Goal: Check status: Check status

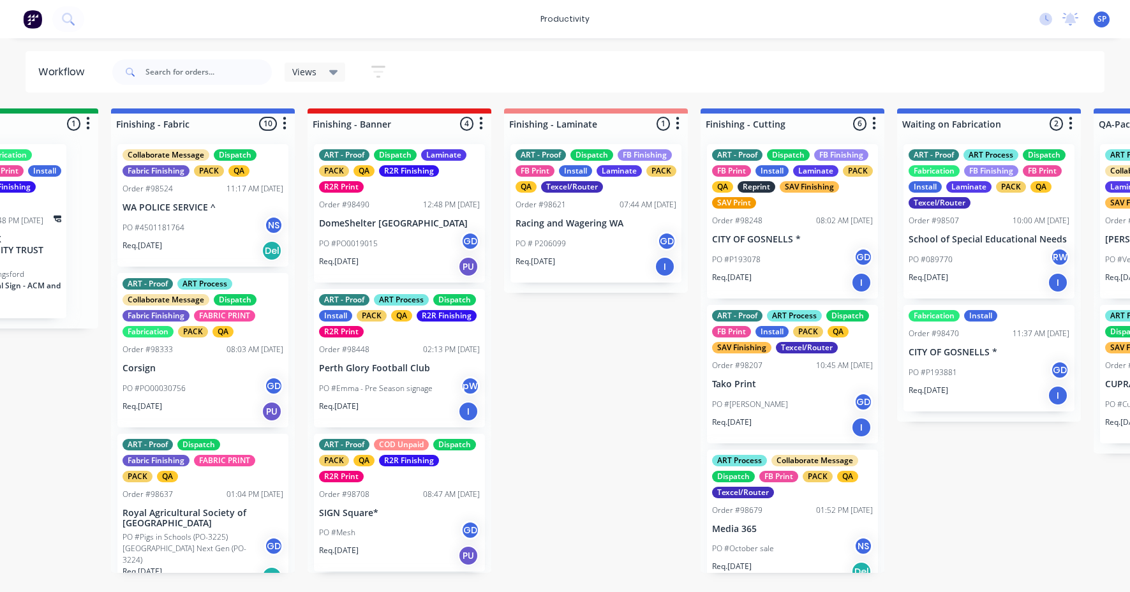
scroll to position [480, 0]
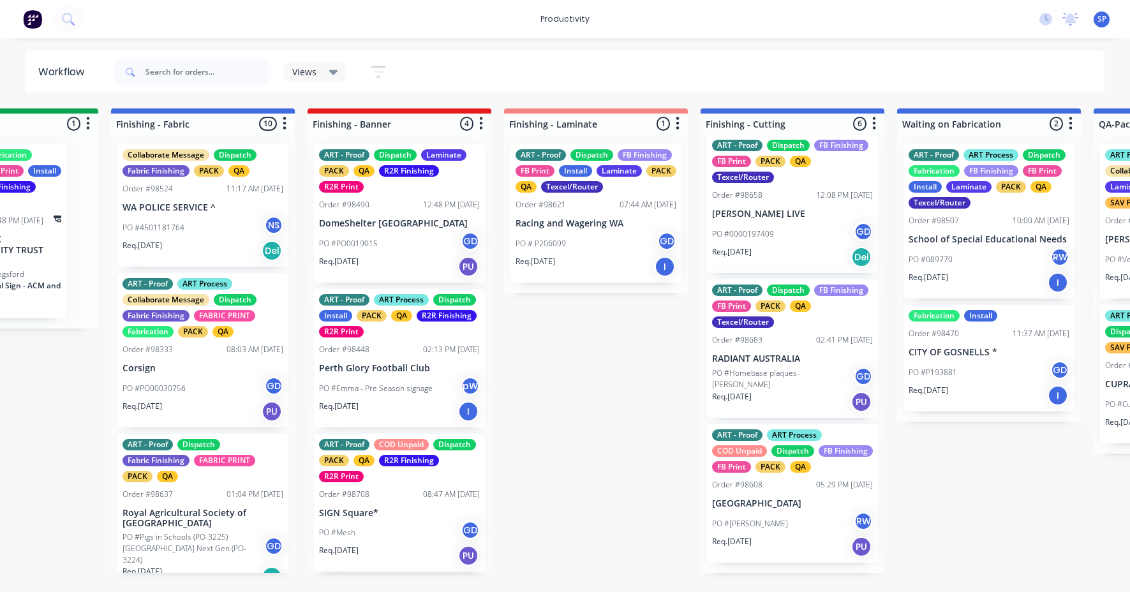
click at [595, 321] on div "Submitted 4 Sort By Created date Required date Order number Customer name Most …" at bounding box center [167, 340] width 4903 height 464
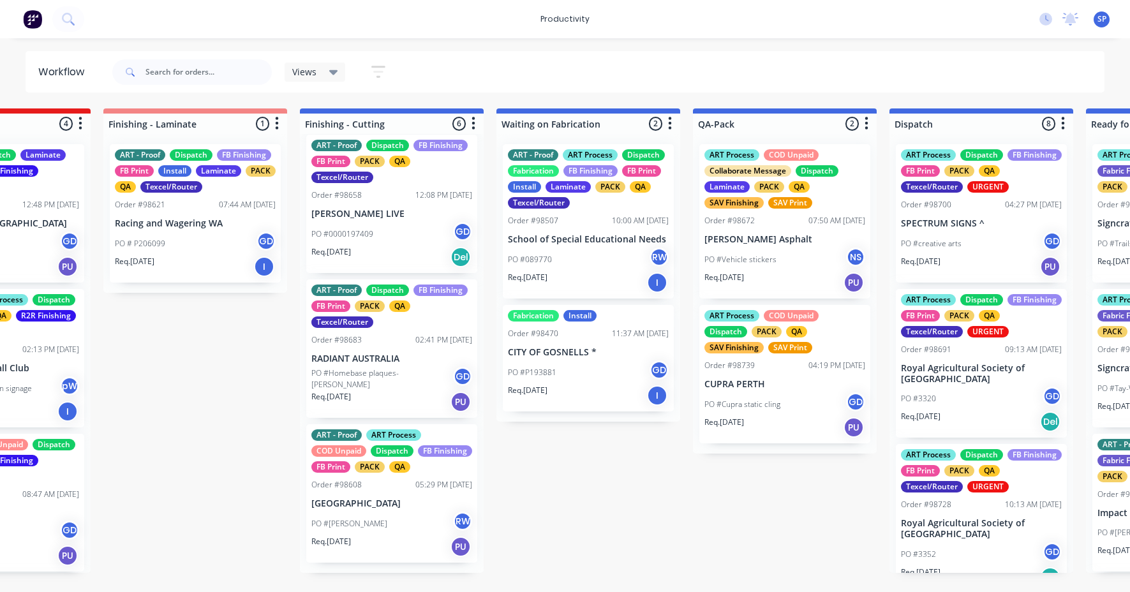
scroll to position [0, 2639]
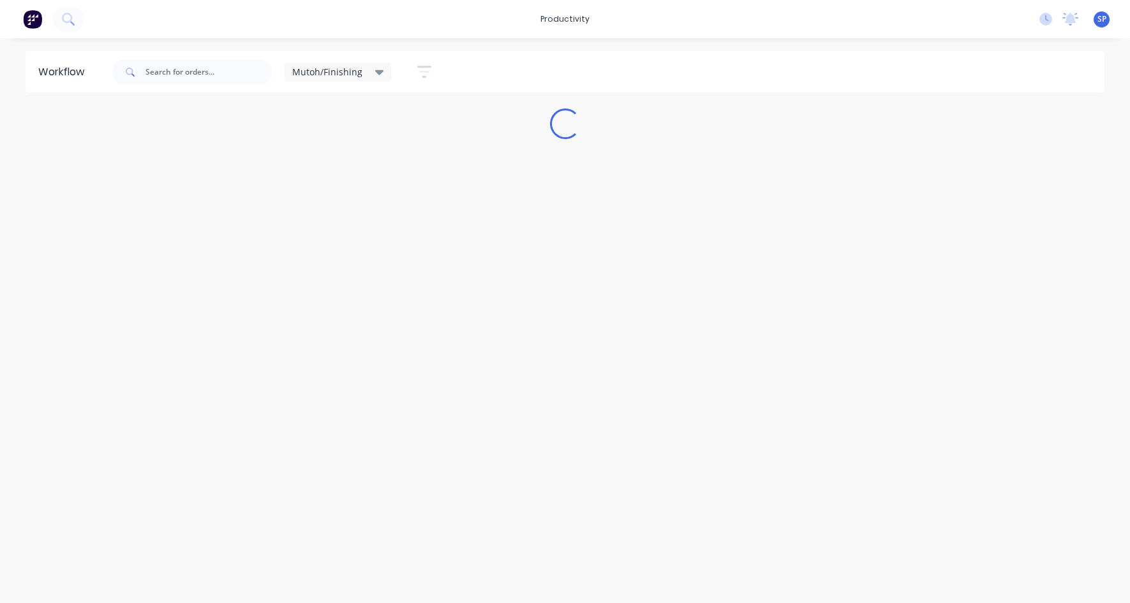
click at [370, 70] on div "Mutoh/Finishing" at bounding box center [338, 71] width 92 height 11
click at [310, 167] on button "None" at bounding box center [362, 166] width 136 height 15
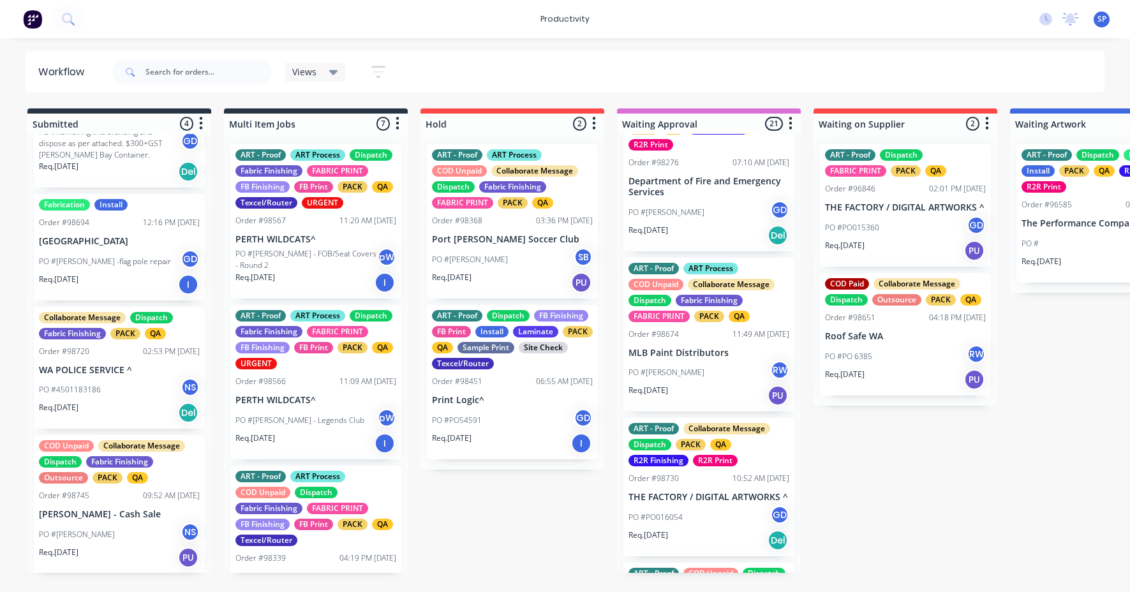
scroll to position [766, 0]
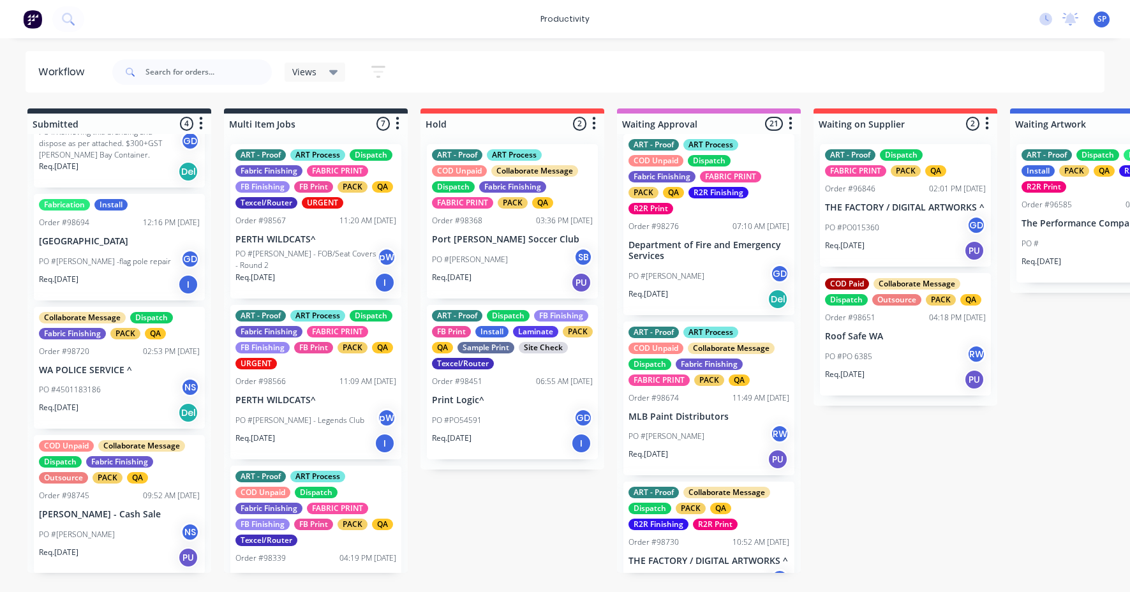
click at [692, 233] on div "ART - Proof ART Process COD Unpaid Dispatch Fabric Finishing FABRIC PRINT PACK …" at bounding box center [708, 224] width 171 height 181
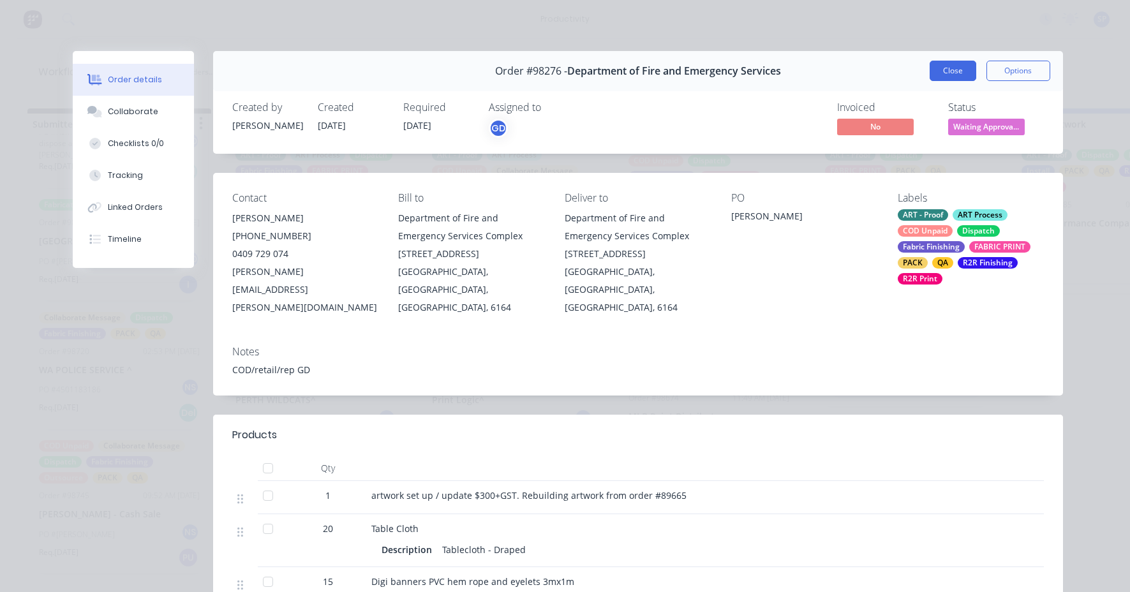
click at [941, 68] on button "Close" at bounding box center [953, 71] width 47 height 20
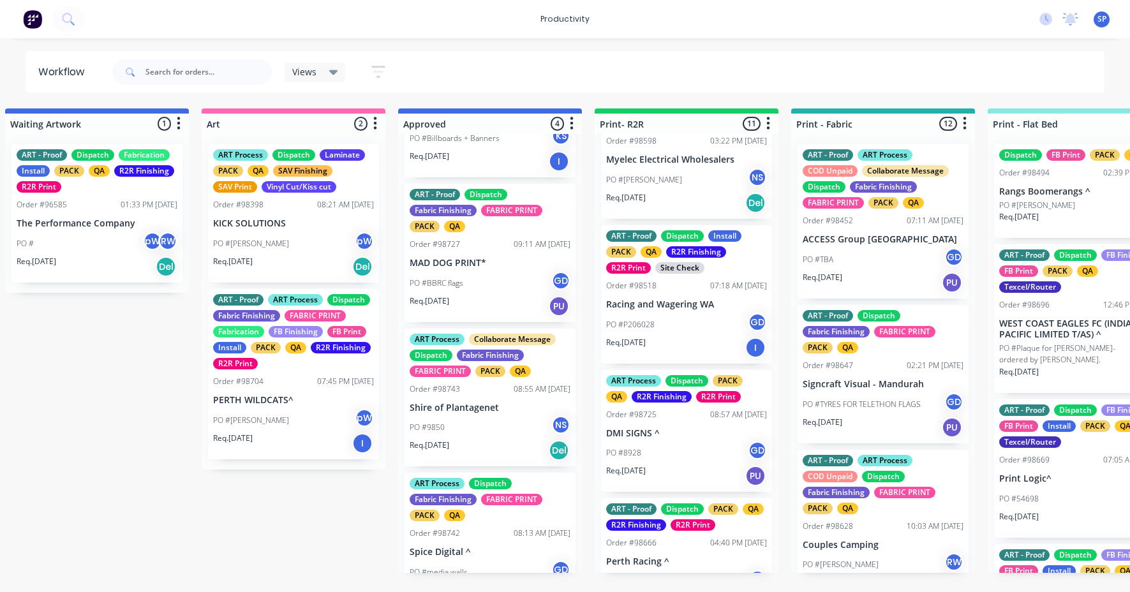
scroll to position [128, 0]
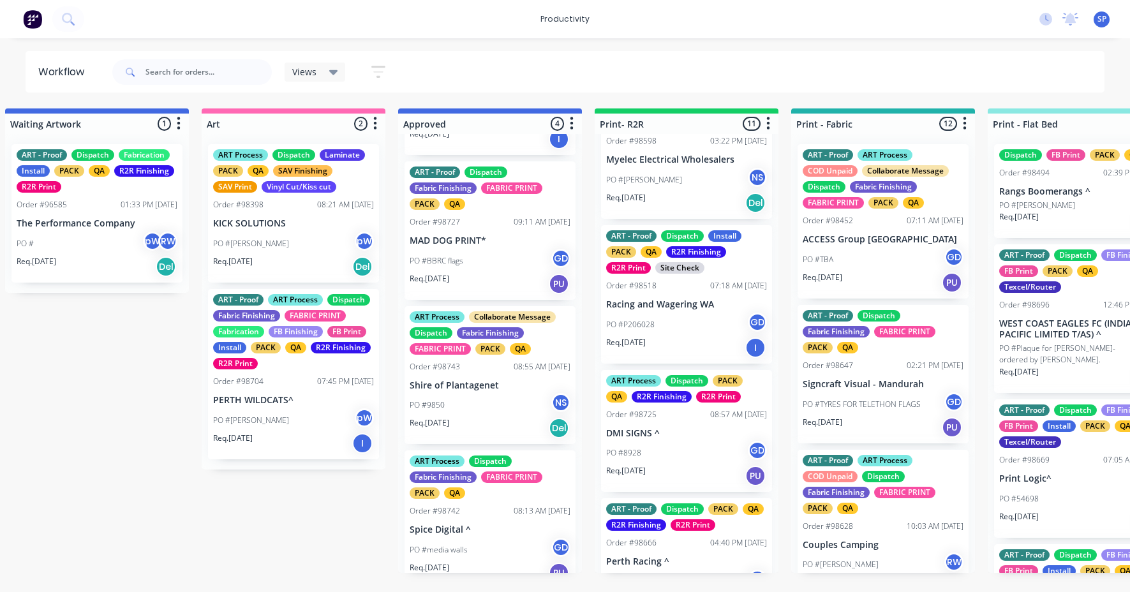
click at [463, 247] on div "ART - Proof Dispatch Fabric Finishing FABRIC PRINT PACK QA Order #98727 09:11 A…" at bounding box center [489, 230] width 171 height 138
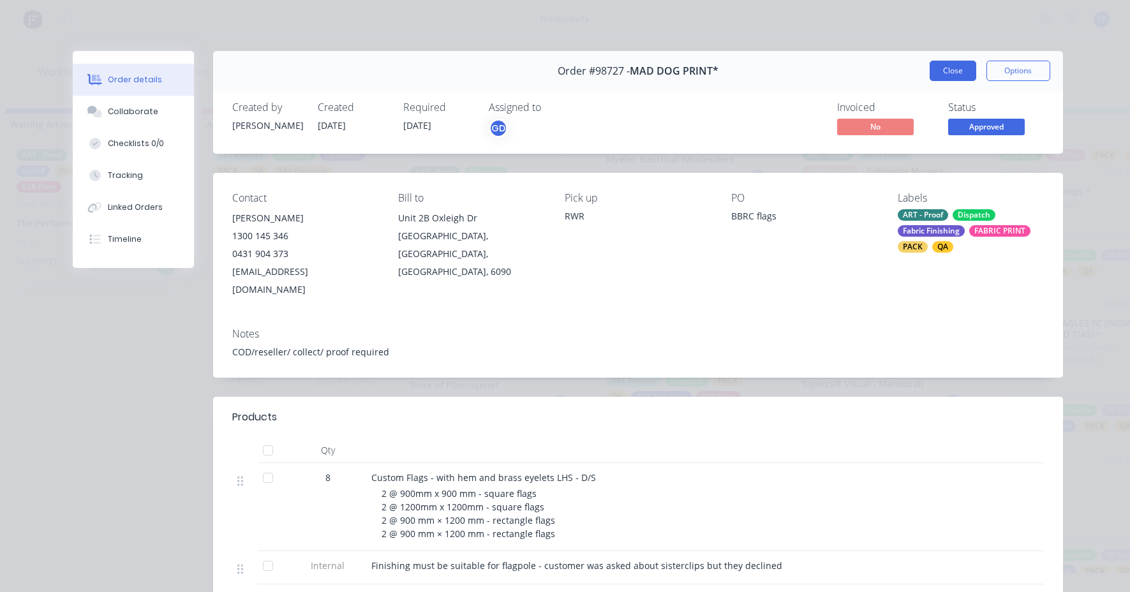
click at [952, 71] on button "Close" at bounding box center [953, 71] width 47 height 20
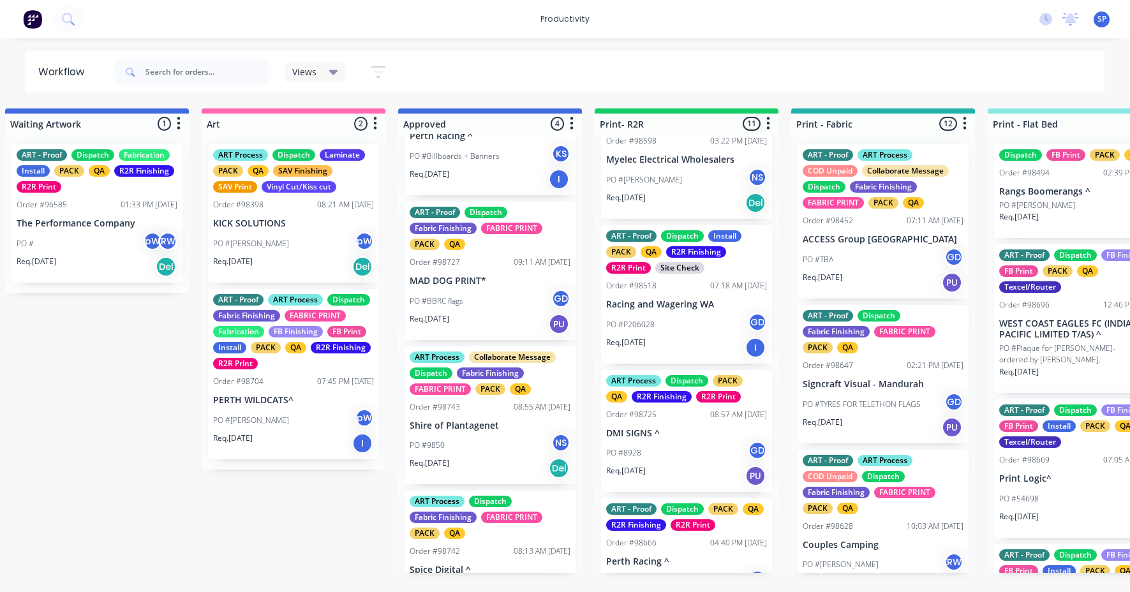
scroll to position [143, 0]
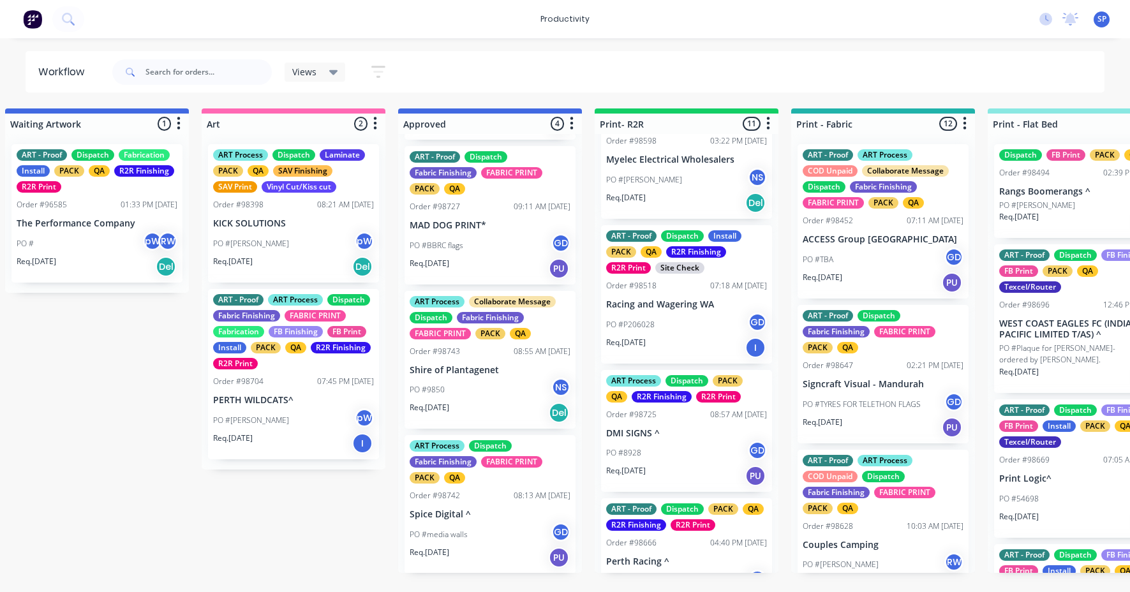
click at [489, 381] on div "PO #9850 NS" at bounding box center [490, 390] width 161 height 24
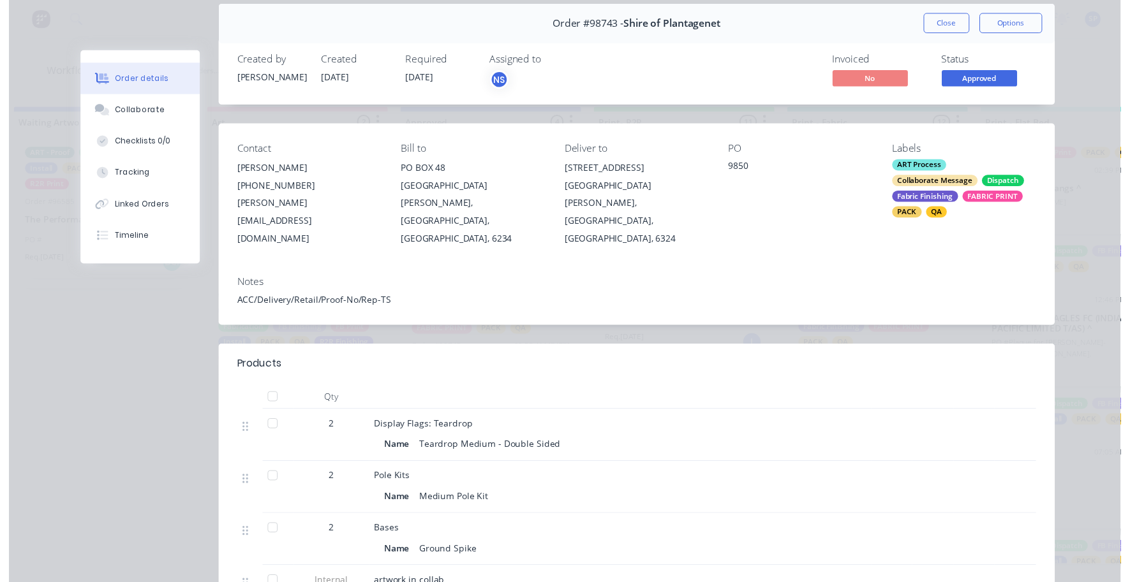
scroll to position [64, 0]
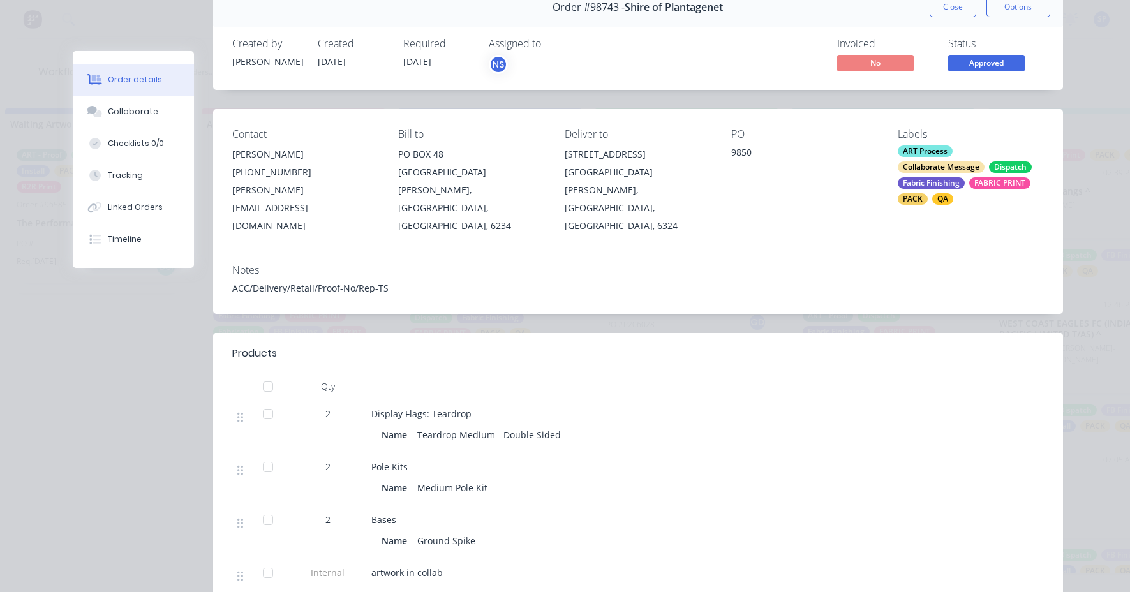
click at [959, 5] on button "Close" at bounding box center [953, 7] width 47 height 20
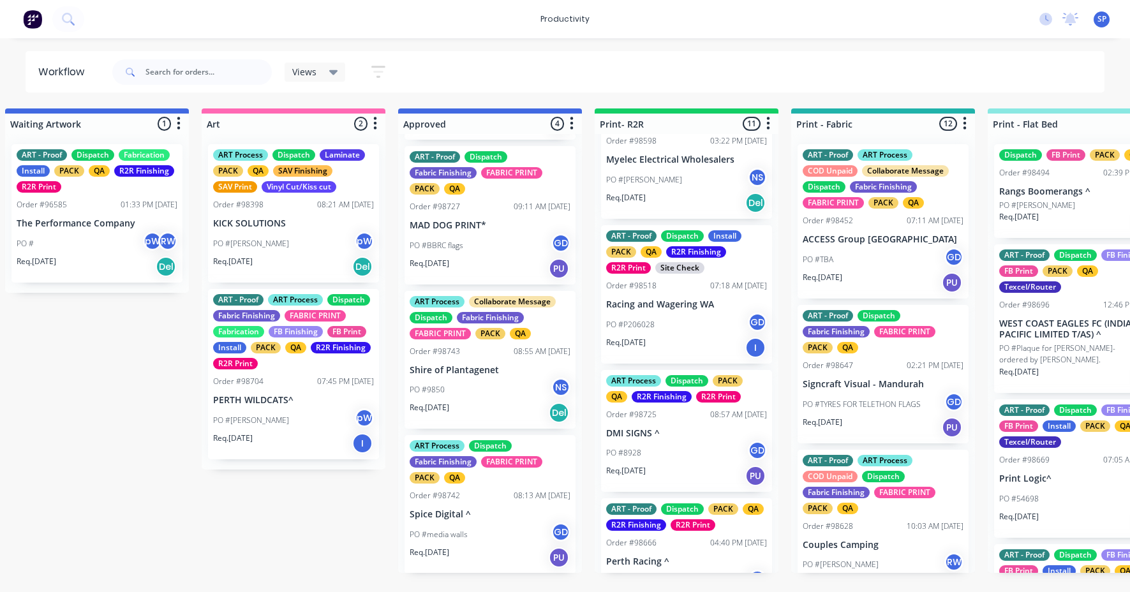
click at [503, 531] on div "ART - Proof Dispatch Install PACK QA R2R Finishing R2R Print Order #98719 02:46…" at bounding box center [490, 353] width 184 height 439
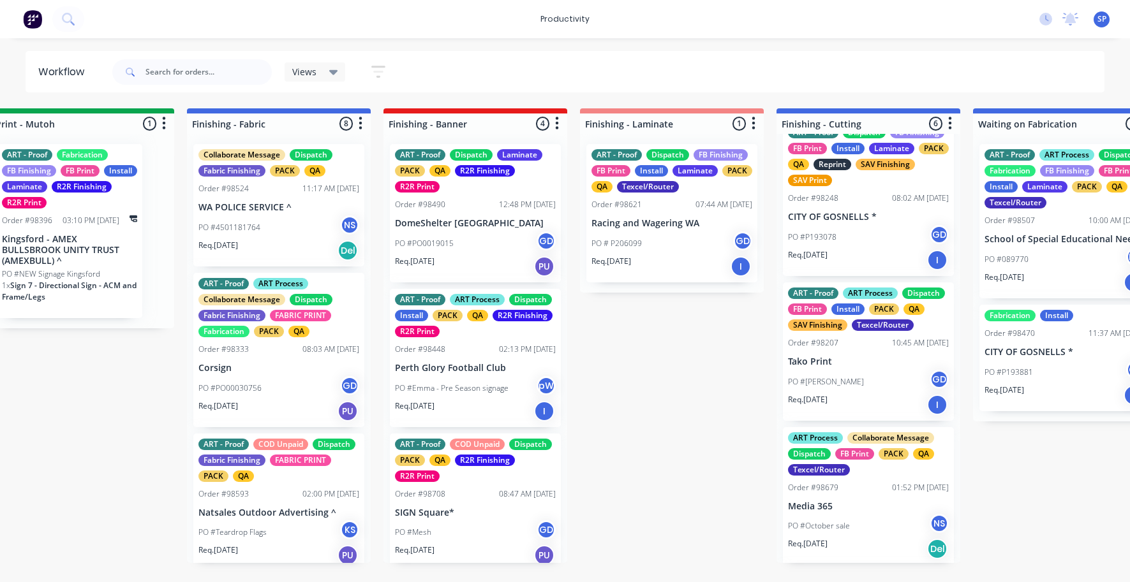
scroll to position [0, 0]
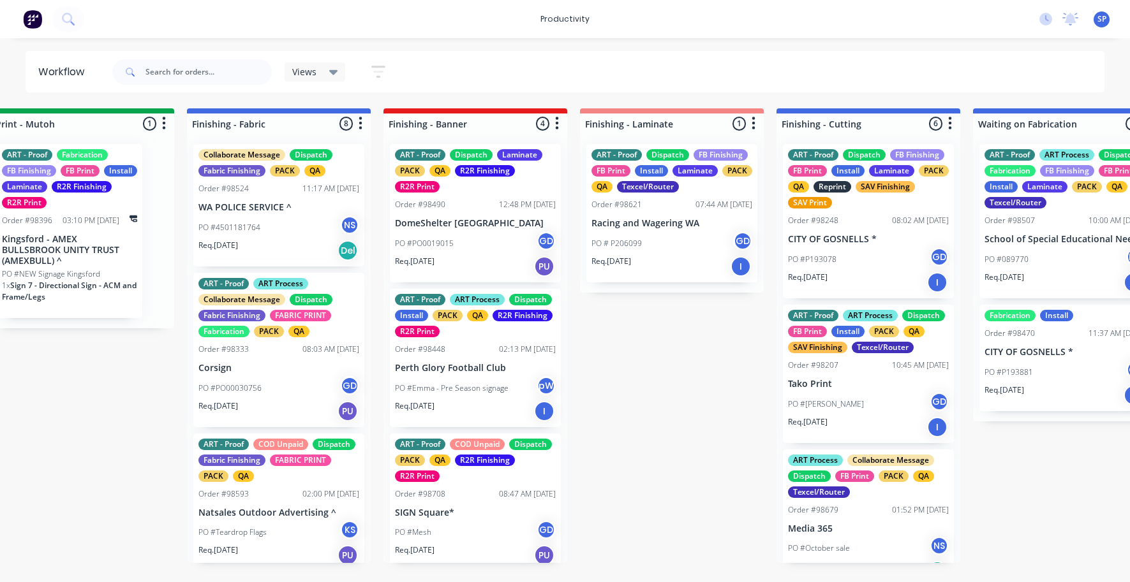
click at [864, 248] on div "PO #P193078 GD" at bounding box center [868, 260] width 161 height 24
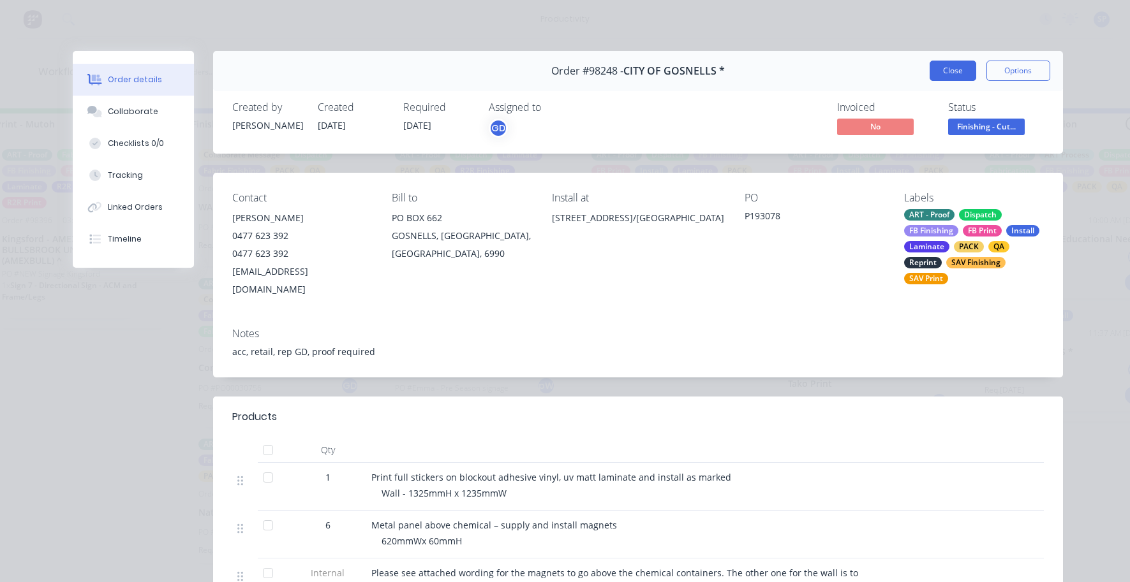
click at [947, 67] on button "Close" at bounding box center [953, 71] width 47 height 20
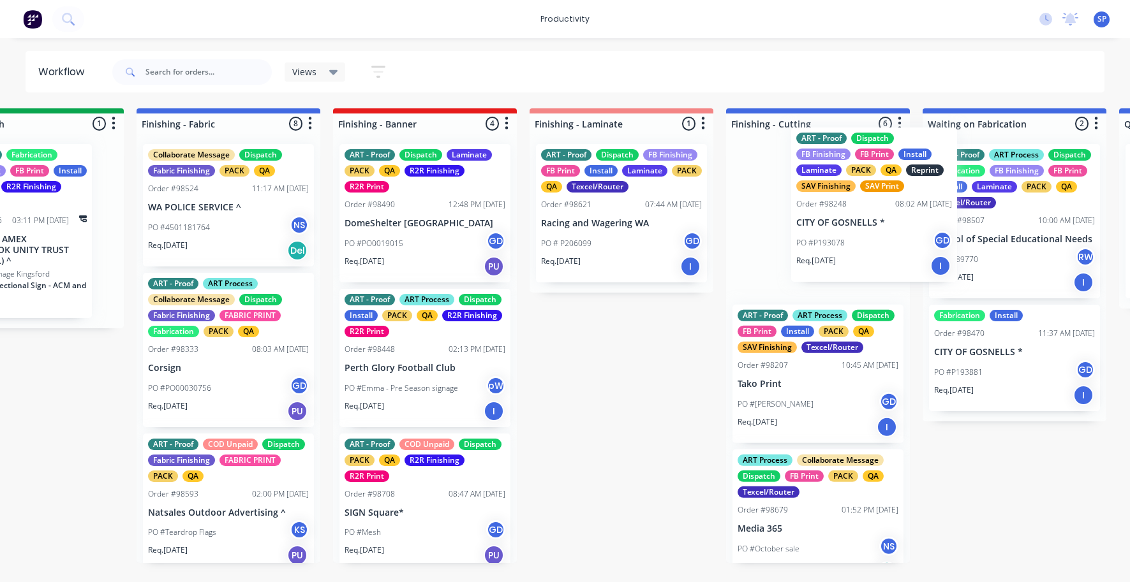
scroll to position [0, 2251]
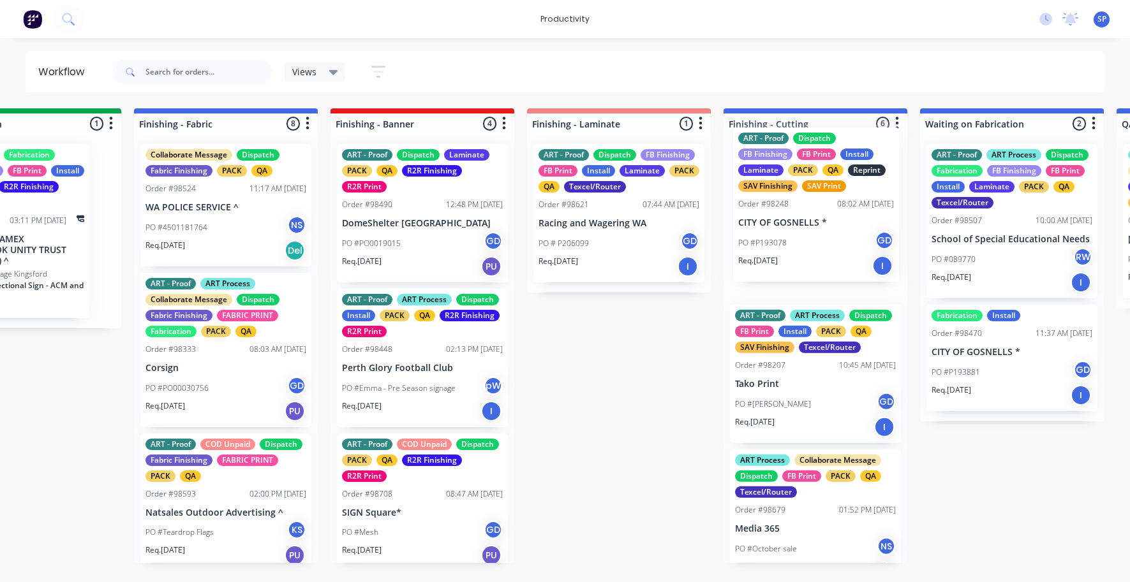
drag, startPoint x: 856, startPoint y: 236, endPoint x: 806, endPoint y: 223, distance: 51.5
click at [810, 223] on div "ART - Proof Dispatch FB Finishing FB Print Install Laminate PACK QA Reprint SAV…" at bounding box center [815, 348] width 184 height 429
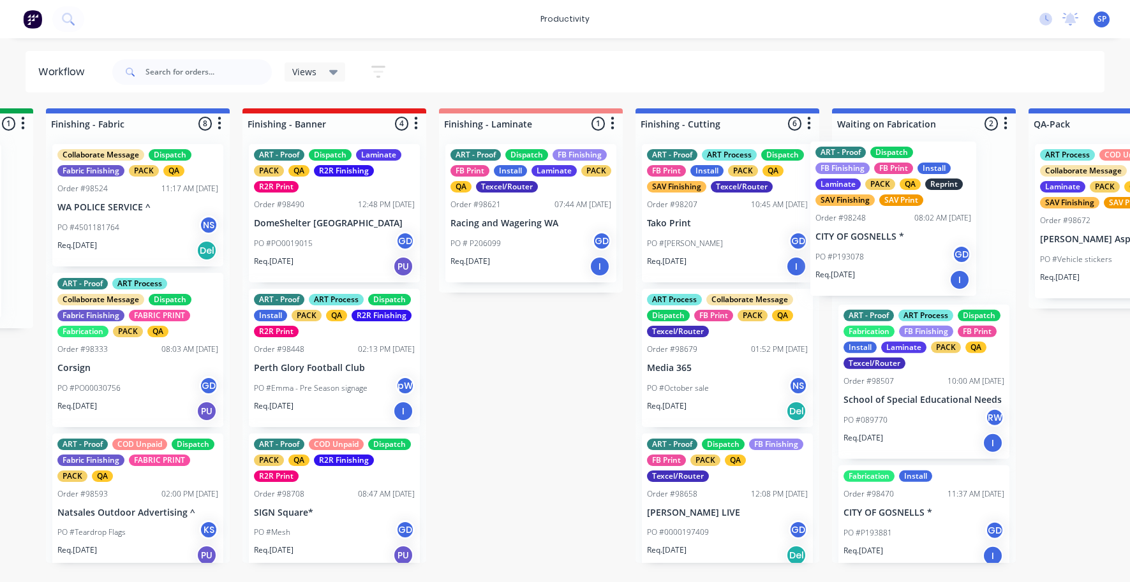
scroll to position [0, 2343]
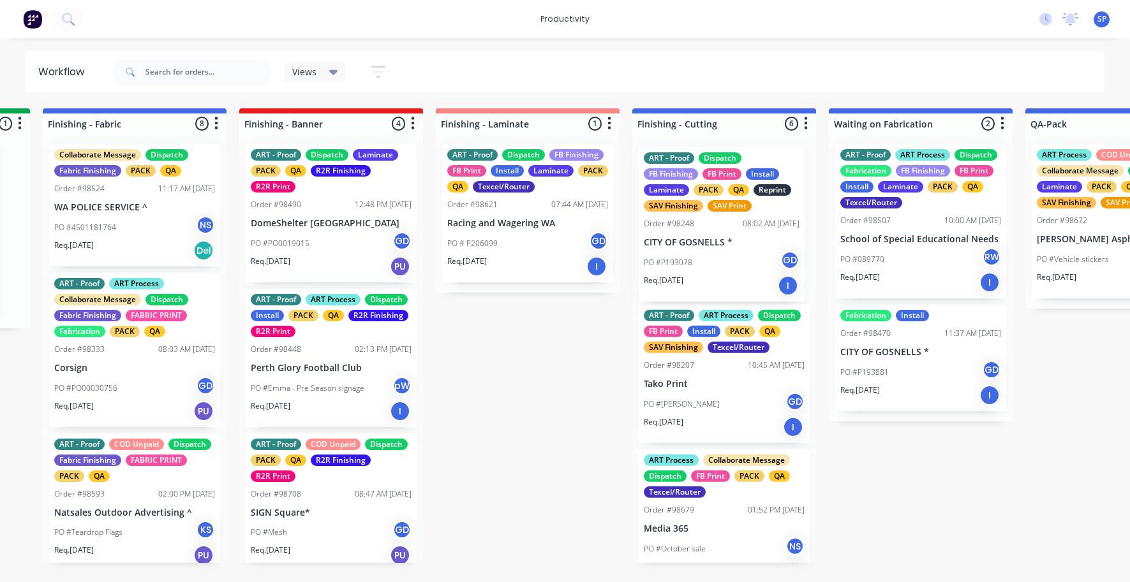
drag, startPoint x: 805, startPoint y: 225, endPoint x: 706, endPoint y: 311, distance: 131.1
click at [720, 227] on div "ART - Proof Dispatch FB Finishing FB Print Install Laminate PACK QA Reprint SAV…" at bounding box center [724, 348] width 184 height 429
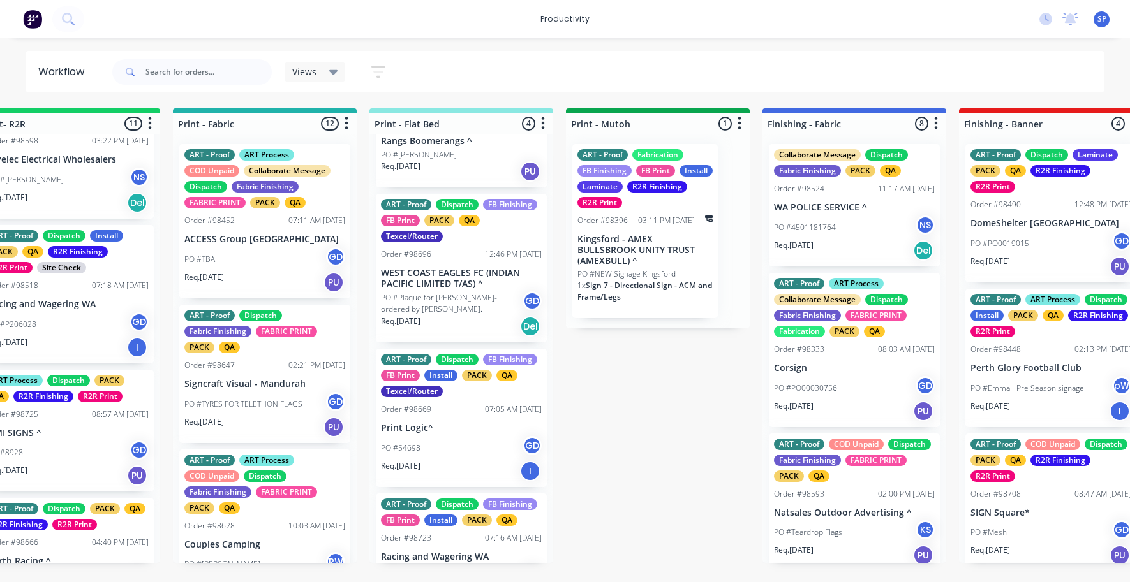
scroll to position [119, 0]
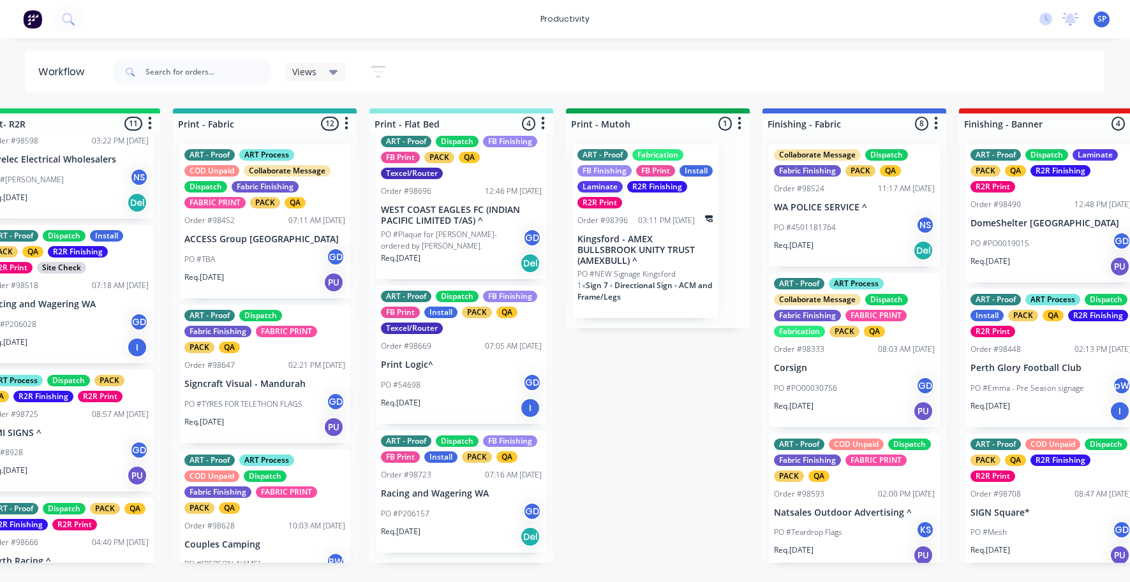
click at [445, 382] on div "PO #54698 GD" at bounding box center [461, 385] width 161 height 24
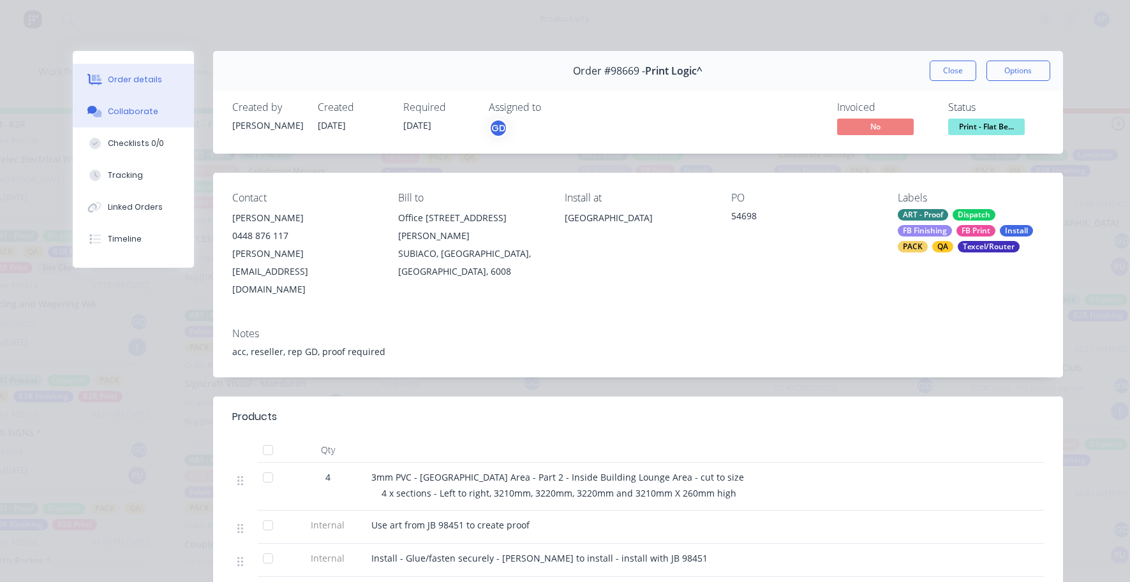
click at [117, 111] on div "Collaborate" at bounding box center [133, 111] width 50 height 11
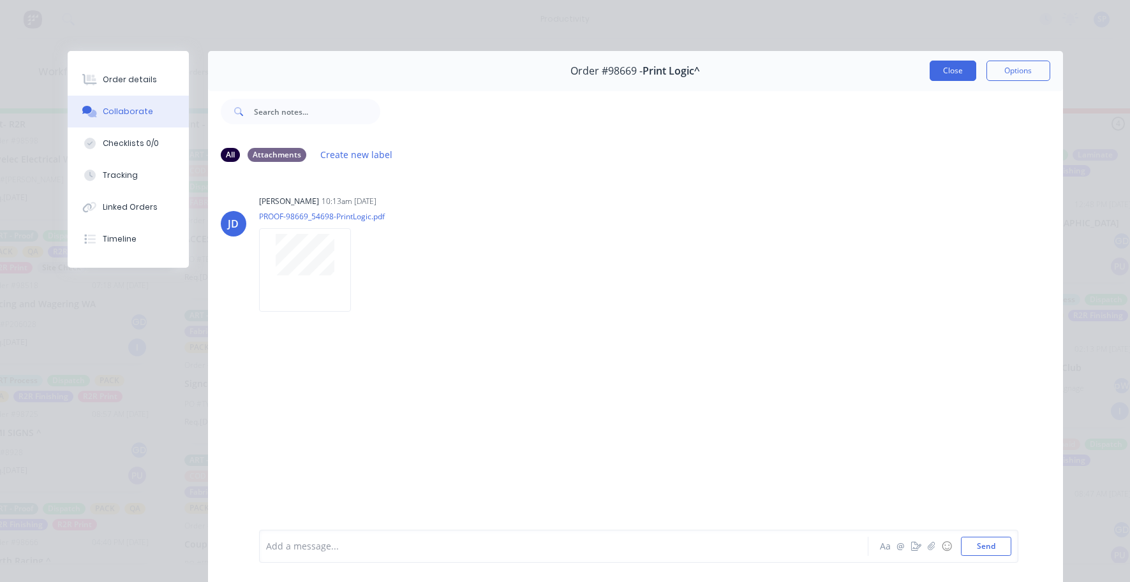
click at [944, 68] on button "Close" at bounding box center [953, 71] width 47 height 20
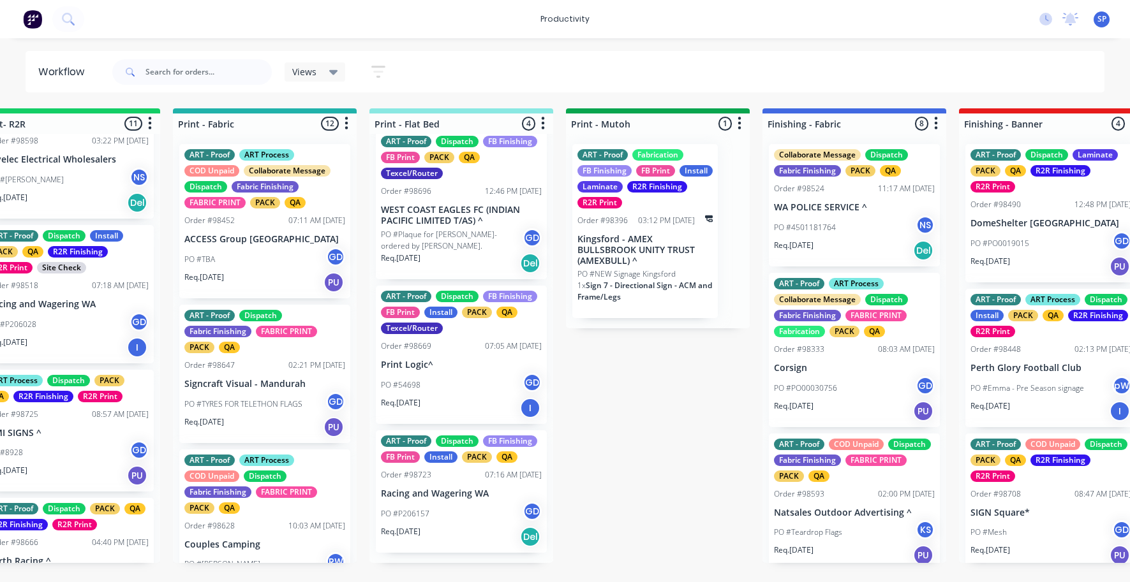
click at [456, 500] on p "Racing and Wagering WA" at bounding box center [461, 494] width 161 height 11
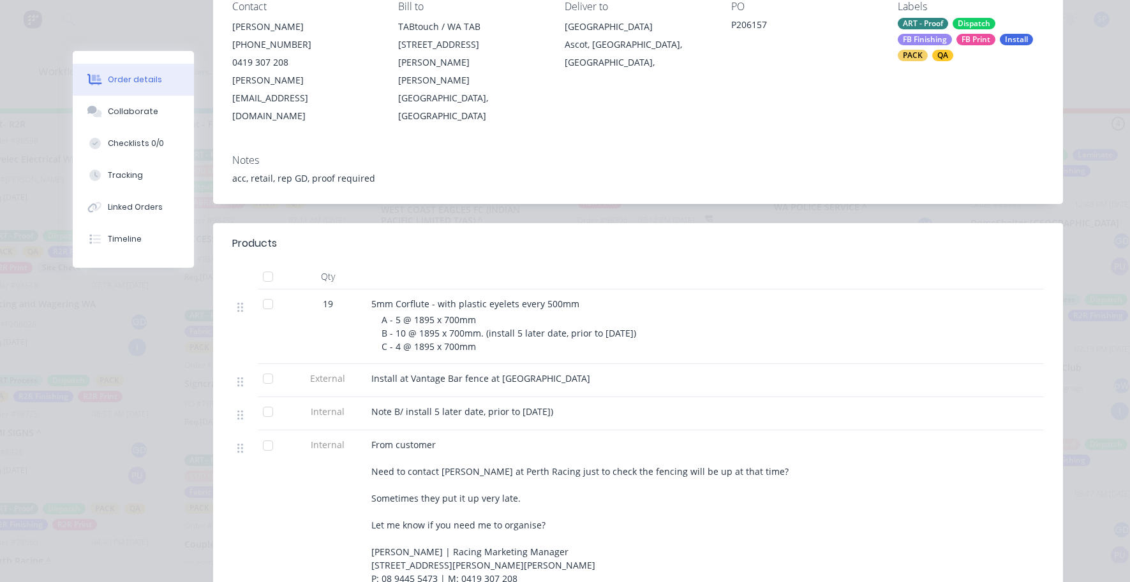
scroll to position [255, 0]
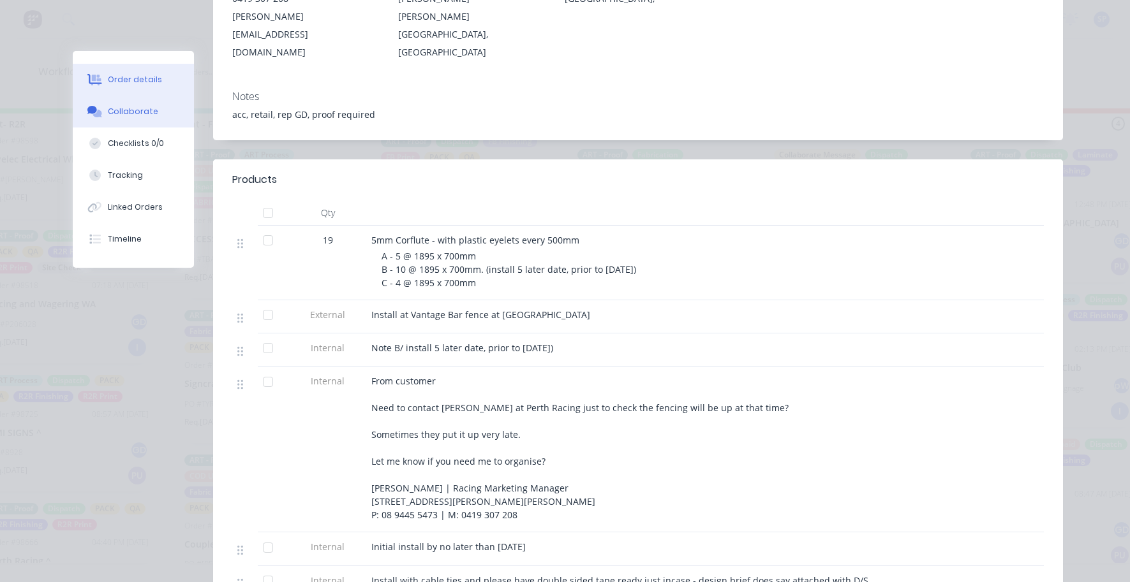
click at [135, 112] on div "Collaborate" at bounding box center [133, 111] width 50 height 11
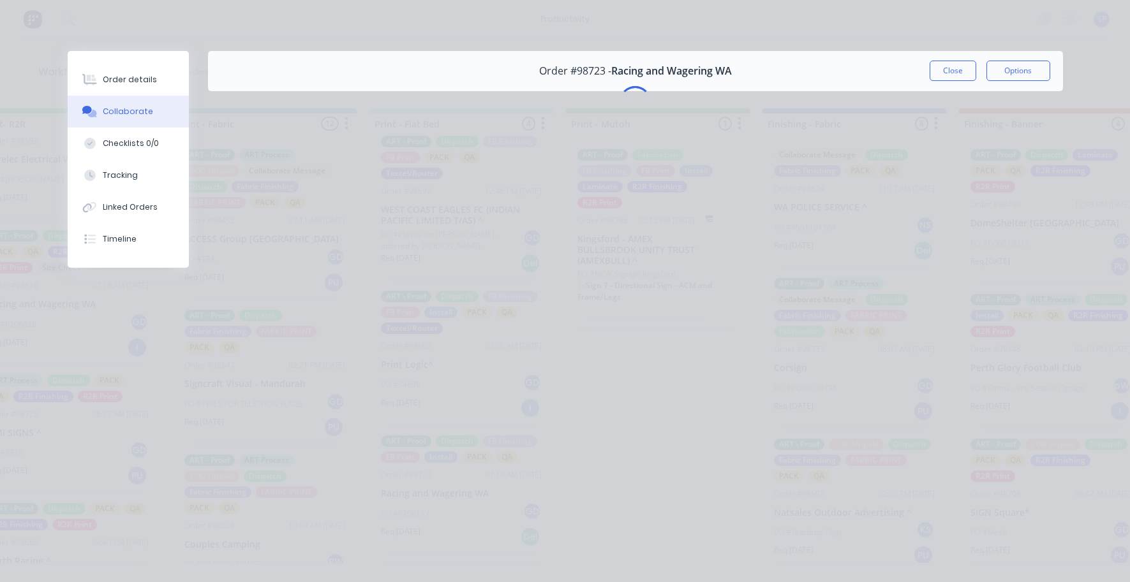
scroll to position [0, 0]
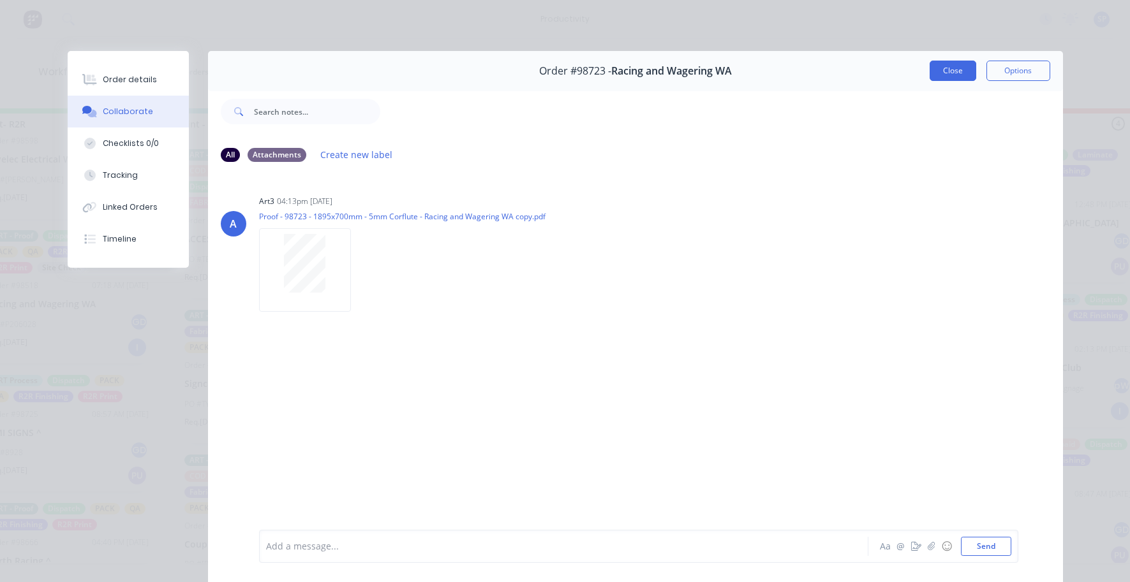
click at [947, 63] on button "Close" at bounding box center [953, 71] width 47 height 20
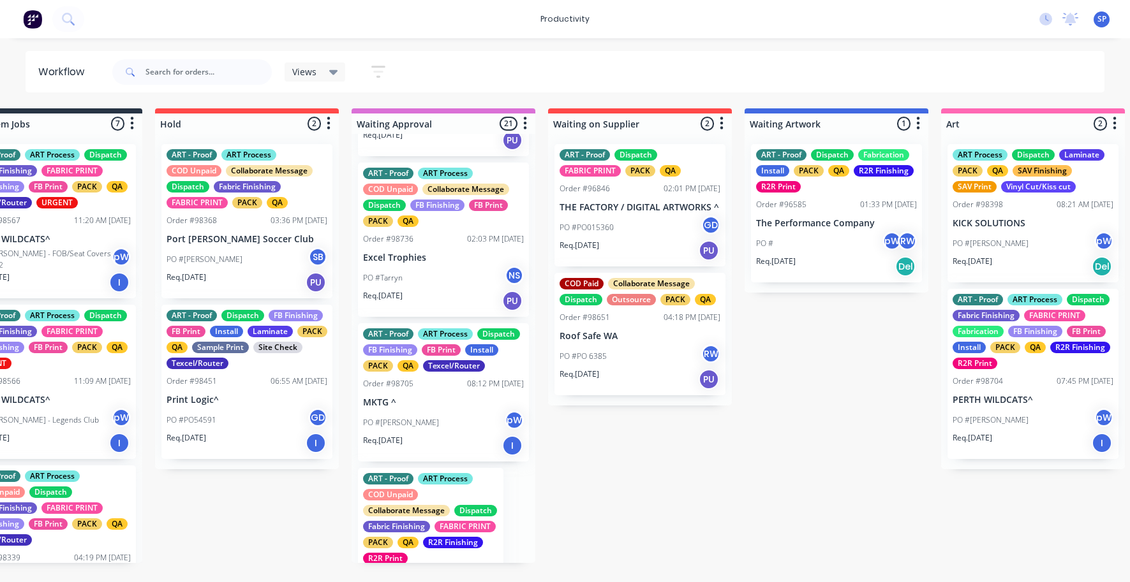
scroll to position [2406, 0]
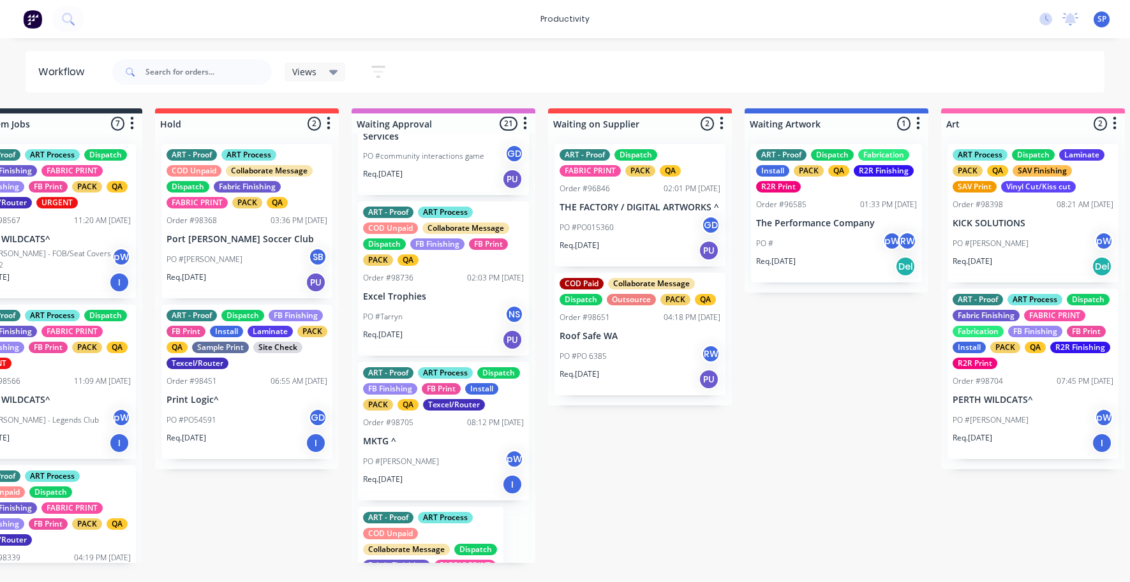
click at [413, 447] on p "MKTG ^" at bounding box center [443, 441] width 161 height 11
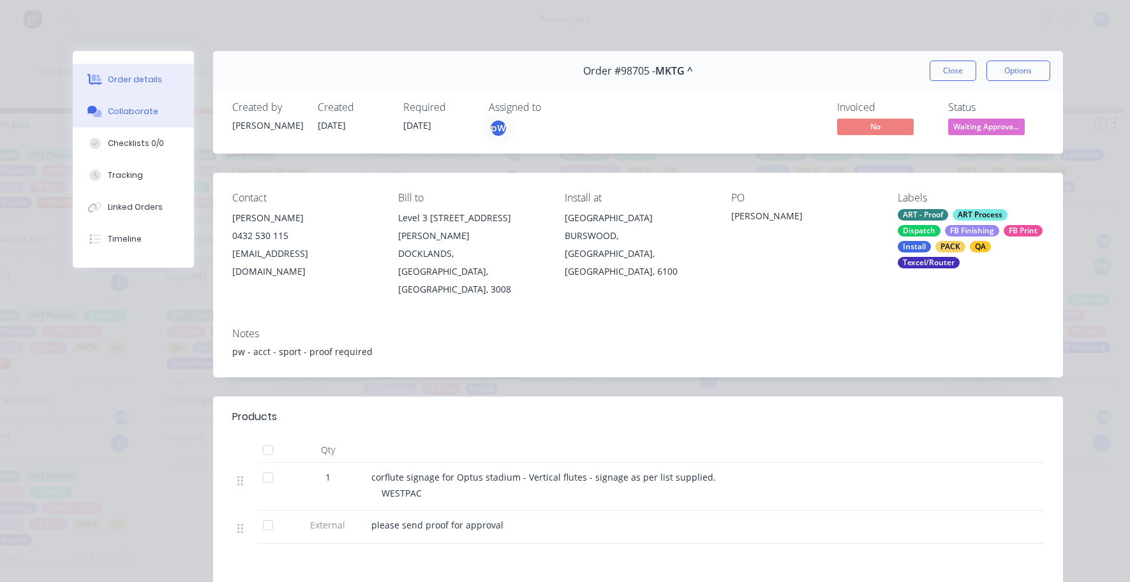
click at [118, 106] on button "Collaborate" at bounding box center [133, 112] width 121 height 32
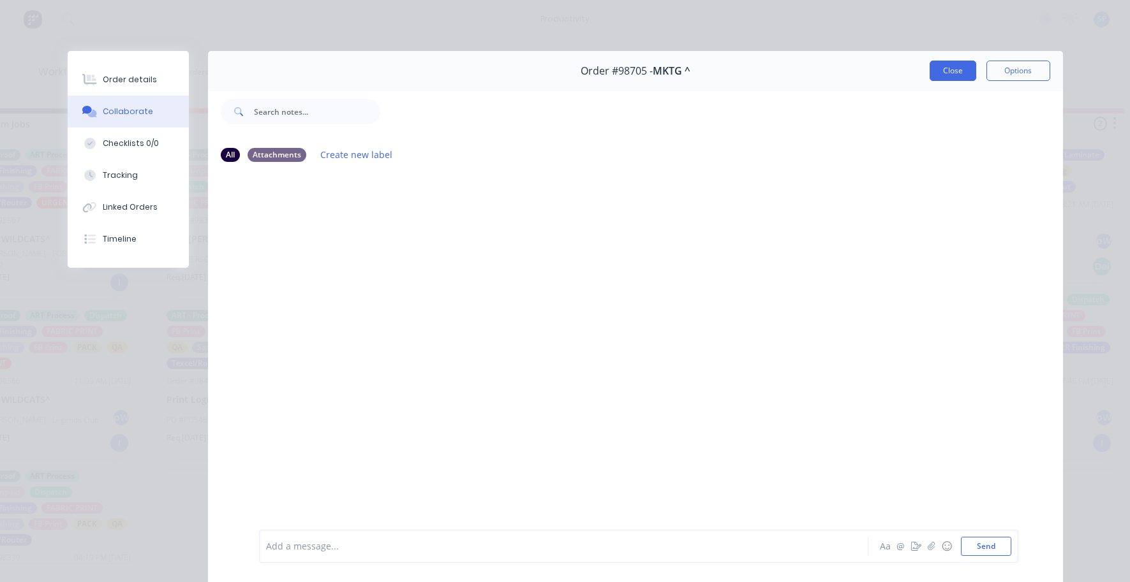
click at [950, 72] on button "Close" at bounding box center [953, 71] width 47 height 20
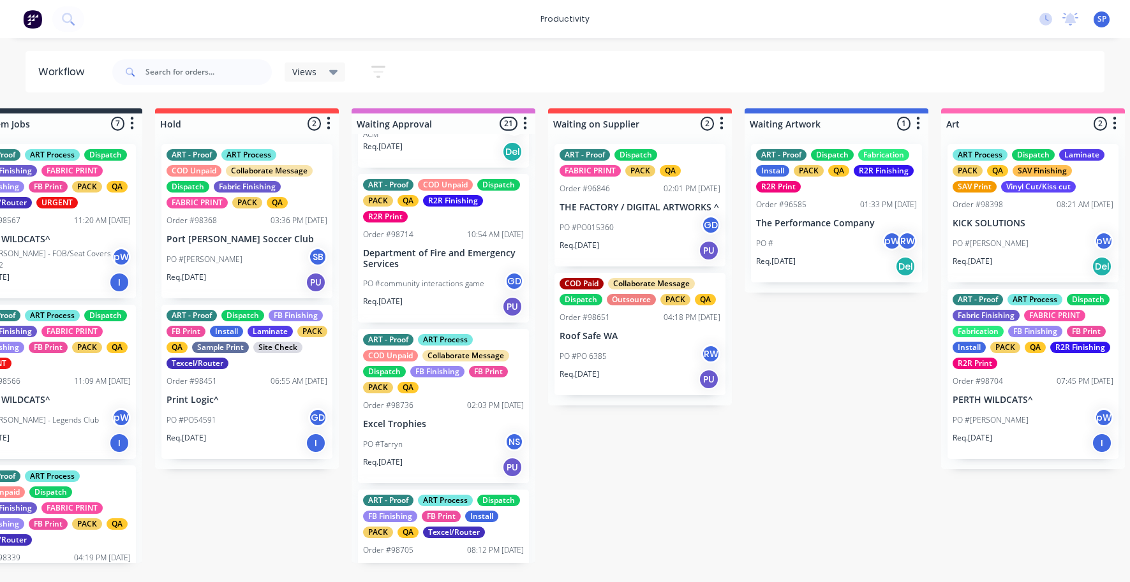
scroll to position [2215, 0]
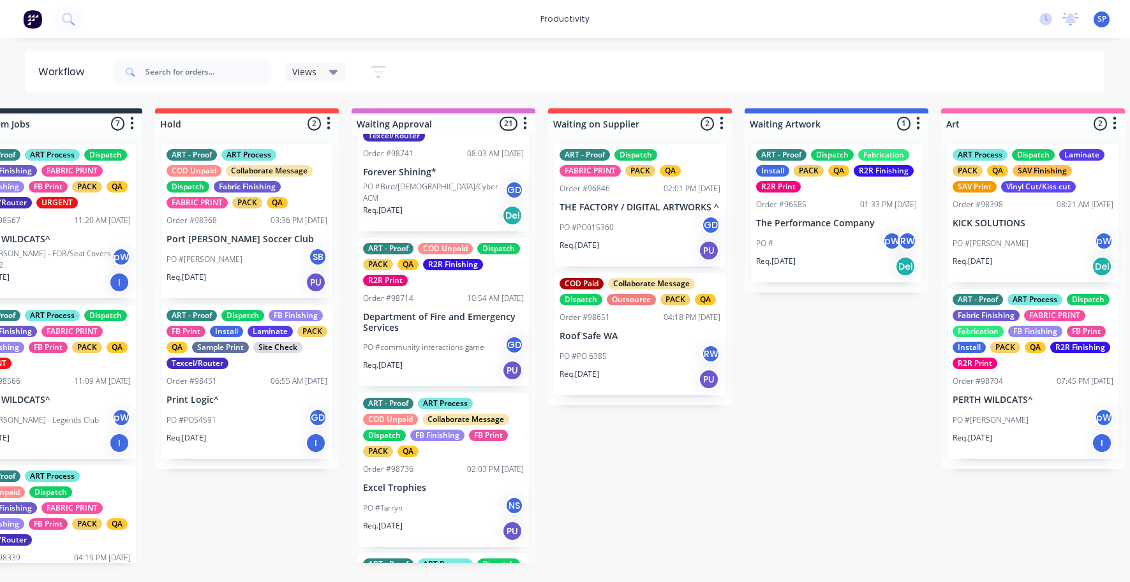
click at [444, 410] on div "ART Process" at bounding box center [445, 403] width 55 height 11
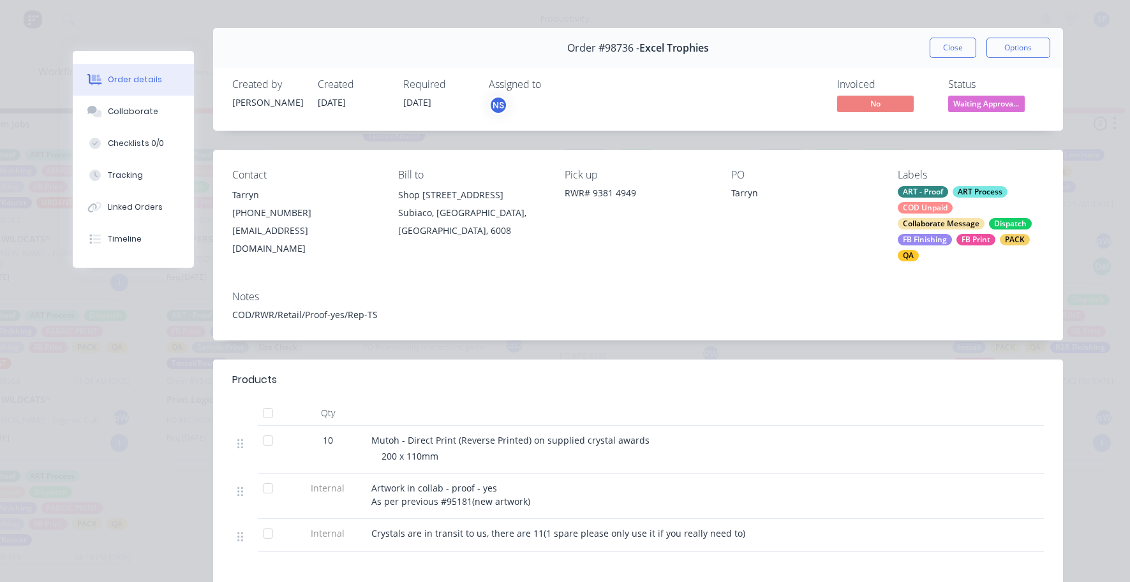
scroll to position [0, 0]
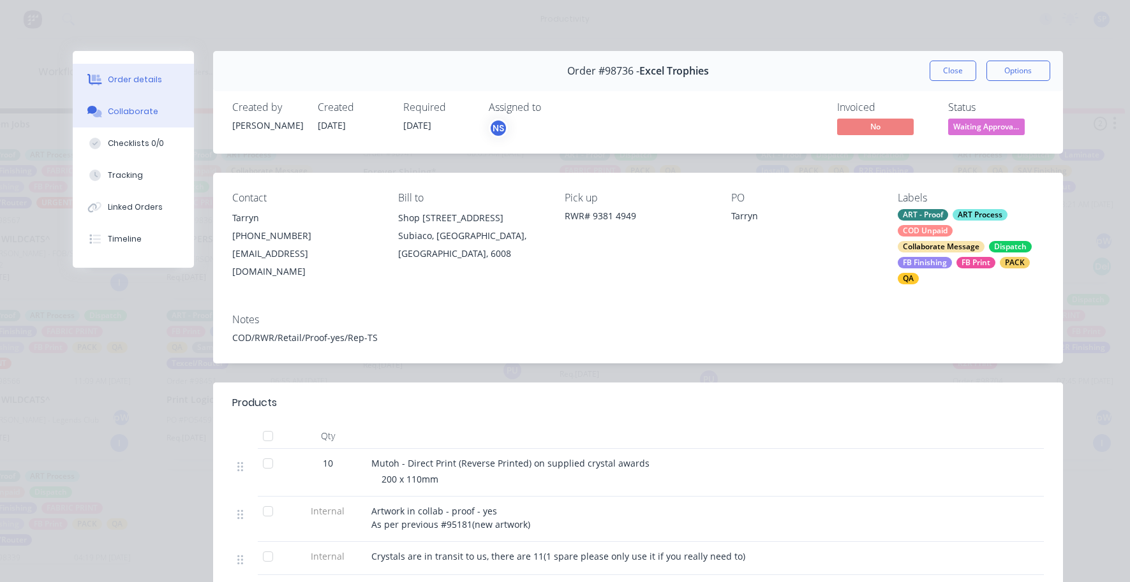
click at [128, 115] on div "Collaborate" at bounding box center [133, 111] width 50 height 11
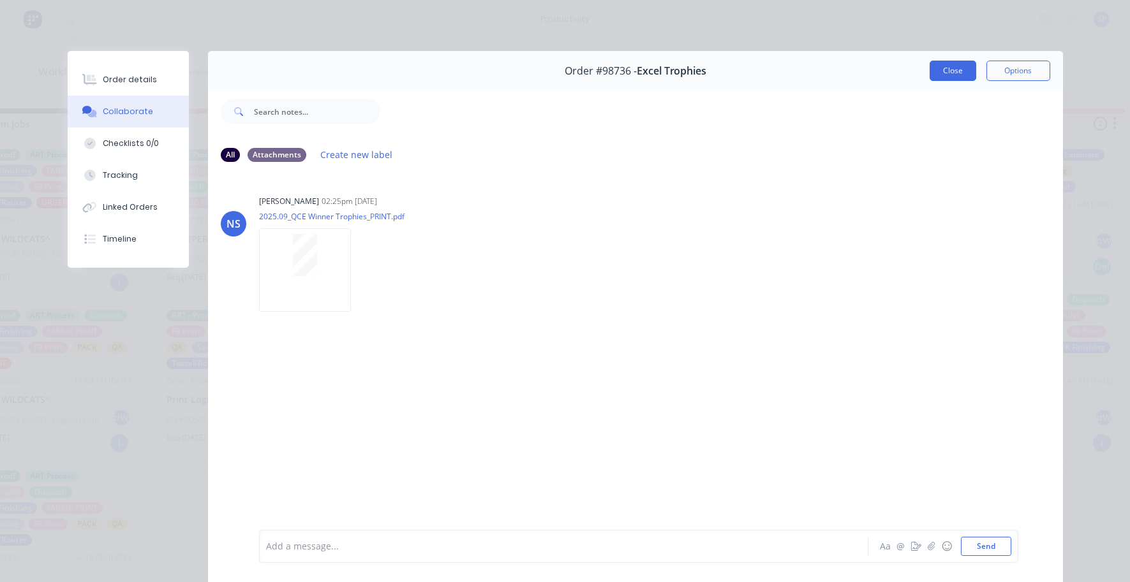
click at [947, 63] on button "Close" at bounding box center [953, 71] width 47 height 20
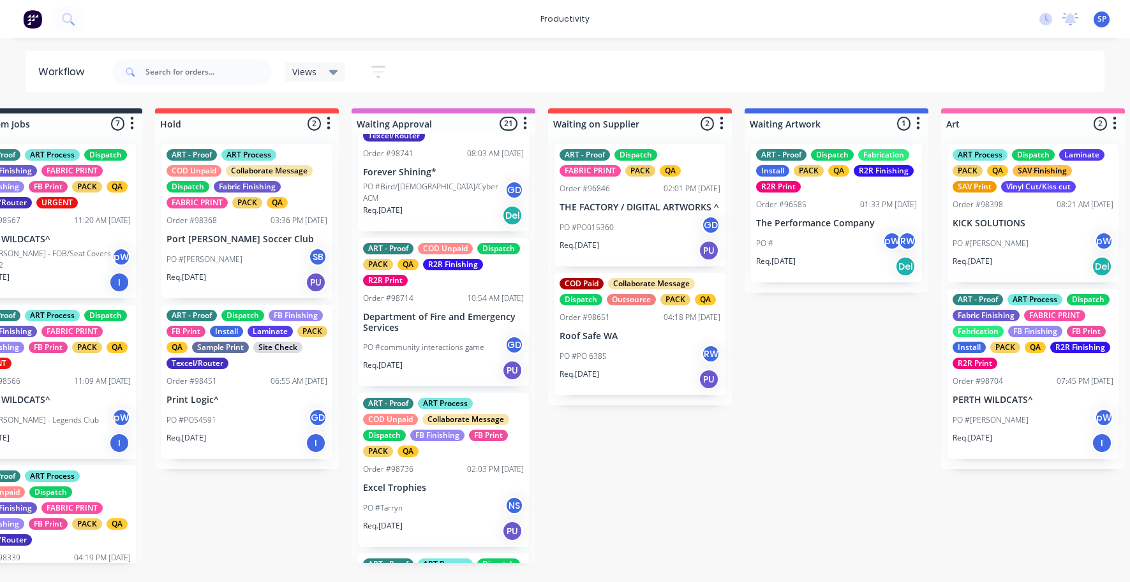
click at [427, 494] on p "Excel Trophies" at bounding box center [443, 488] width 161 height 11
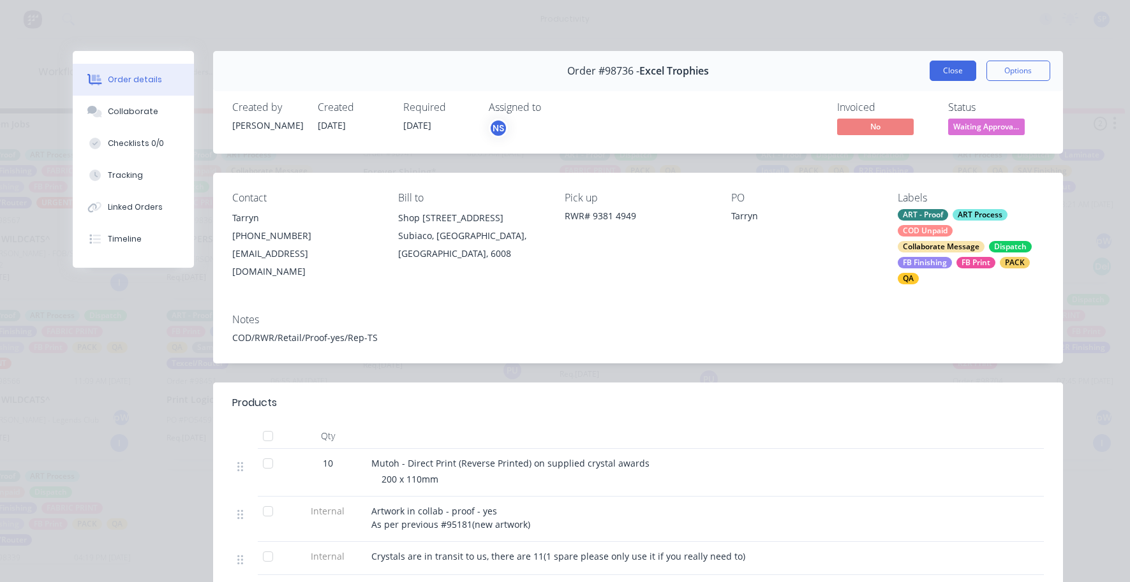
click at [945, 70] on button "Close" at bounding box center [953, 71] width 47 height 20
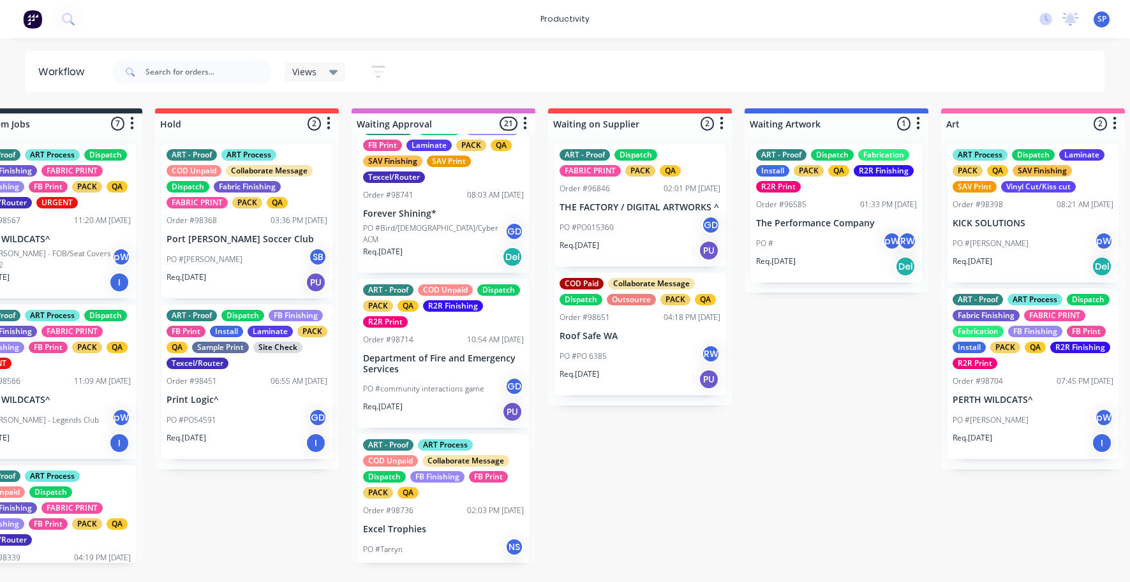
scroll to position [2151, 0]
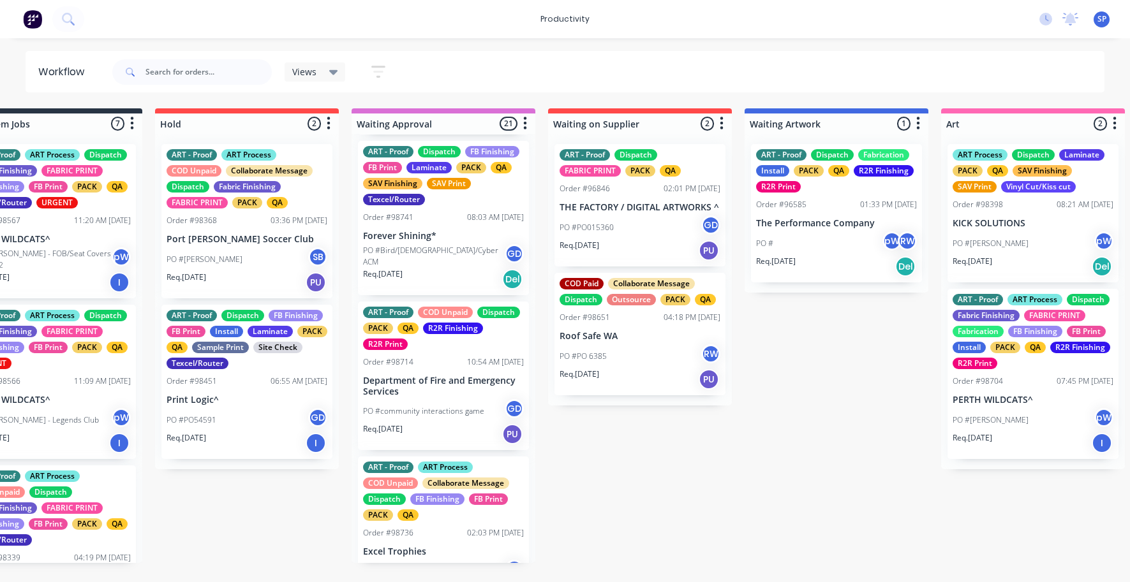
click at [438, 397] on p "Department of Fire and Emergency Services" at bounding box center [443, 387] width 161 height 22
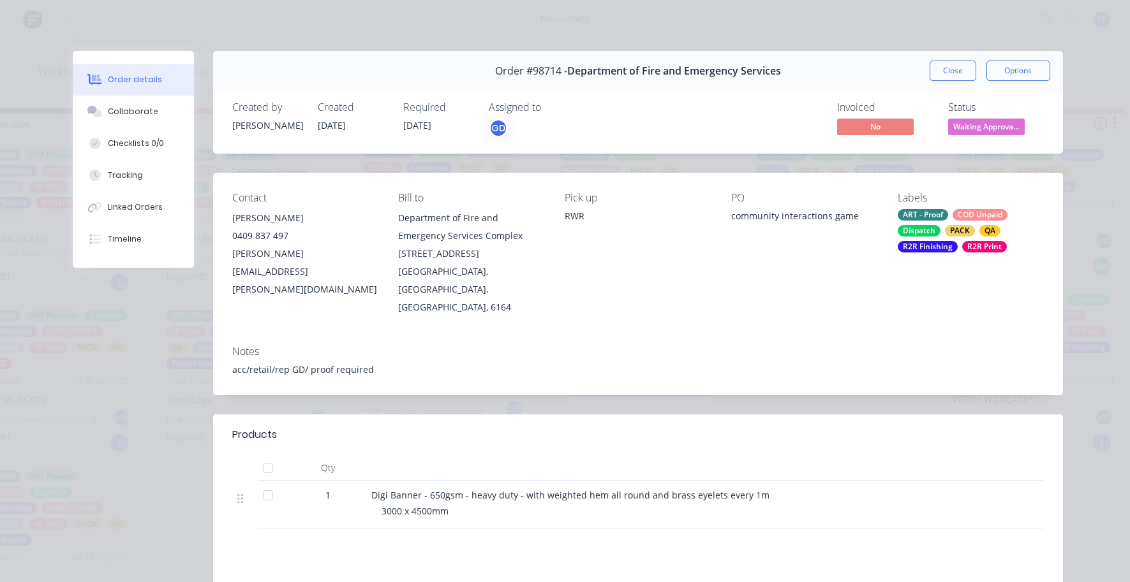
drag, startPoint x: 945, startPoint y: 66, endPoint x: 689, endPoint y: 178, distance: 280.0
click at [946, 66] on button "Close" at bounding box center [953, 71] width 47 height 20
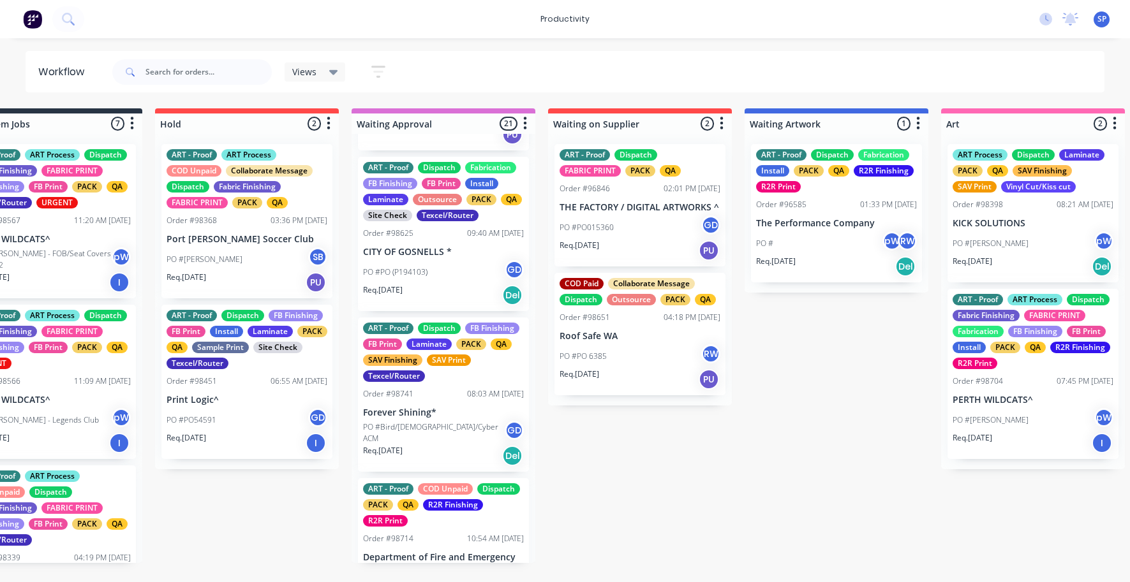
scroll to position [1896, 0]
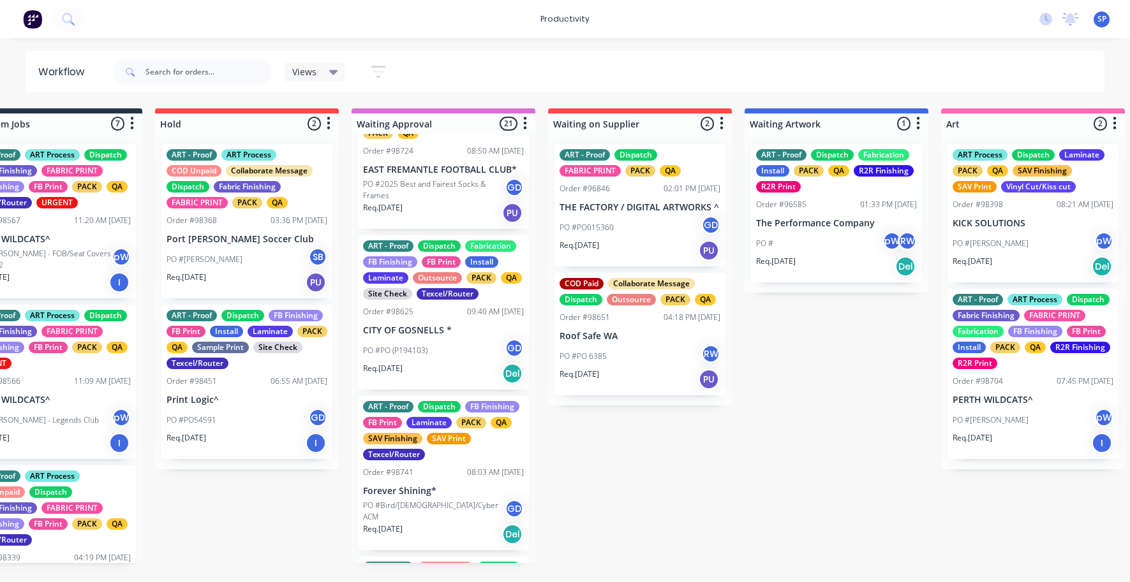
click at [438, 336] on p "CITY OF GOSNELLS *" at bounding box center [443, 330] width 161 height 11
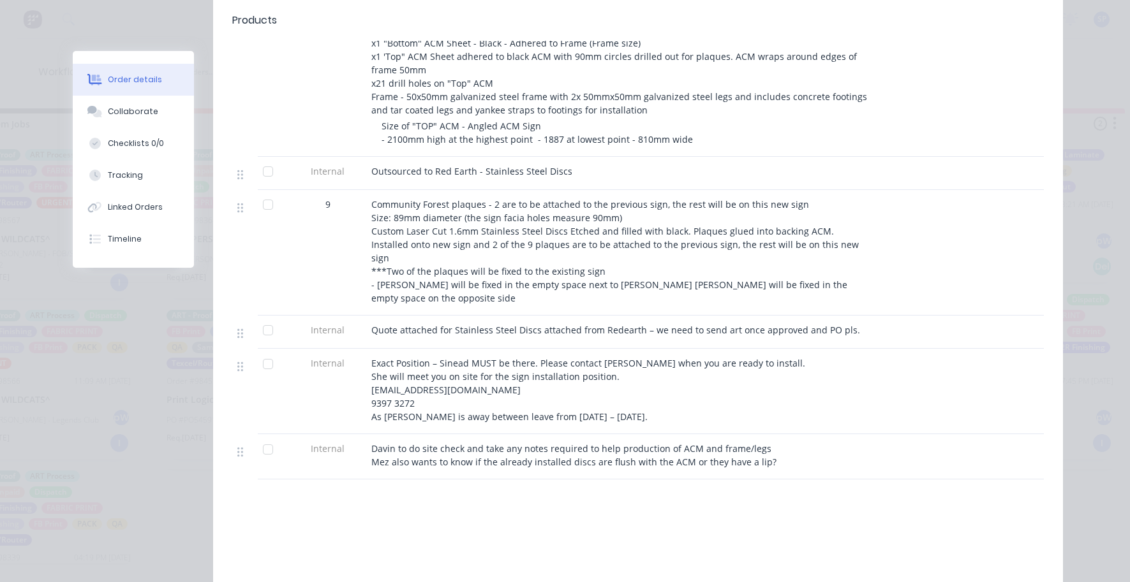
scroll to position [447, 0]
click at [116, 109] on div "Collaborate" at bounding box center [133, 111] width 50 height 11
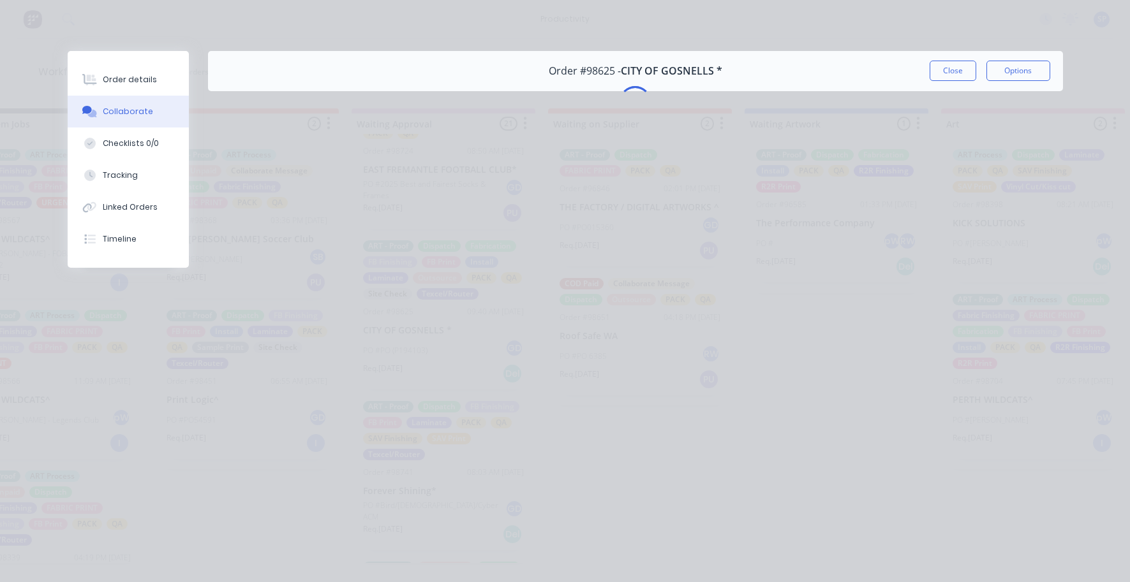
scroll to position [0, 0]
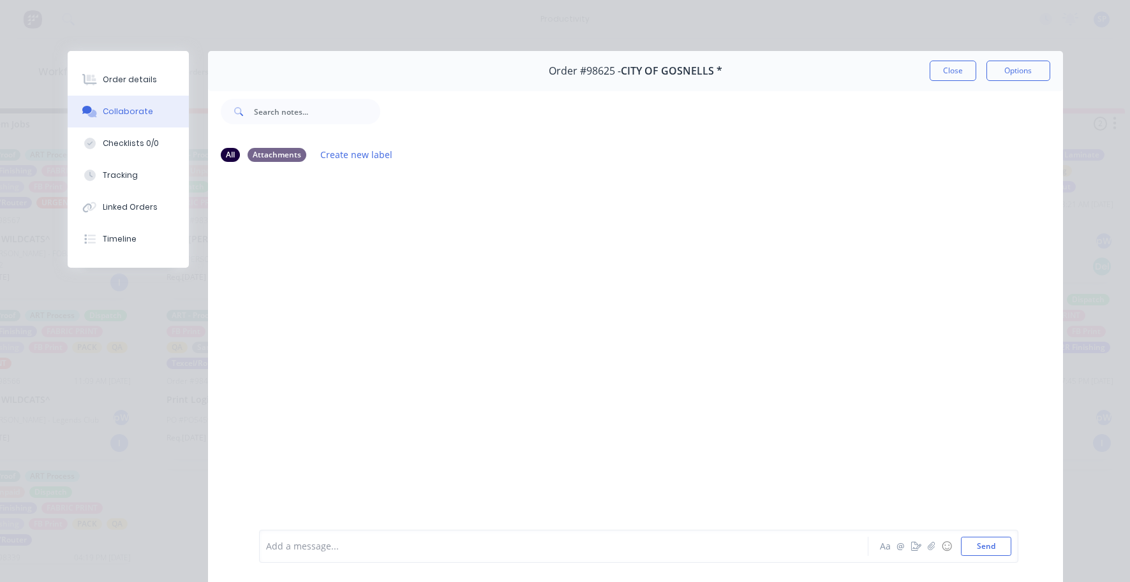
drag, startPoint x: 956, startPoint y: 73, endPoint x: 832, endPoint y: 79, distance: 123.9
click at [955, 73] on button "Close" at bounding box center [953, 71] width 47 height 20
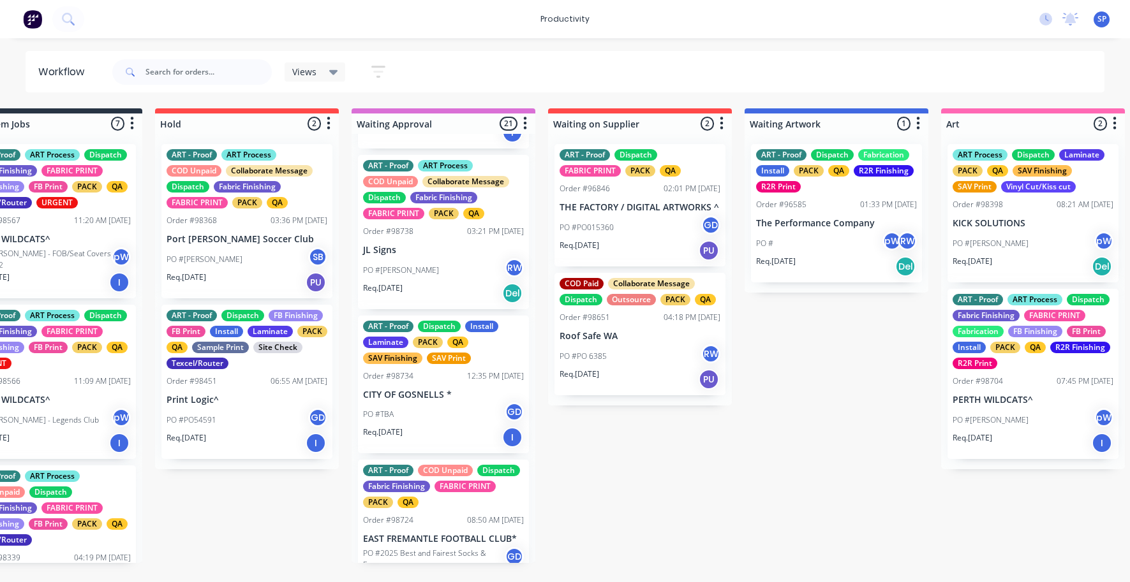
scroll to position [1513, 0]
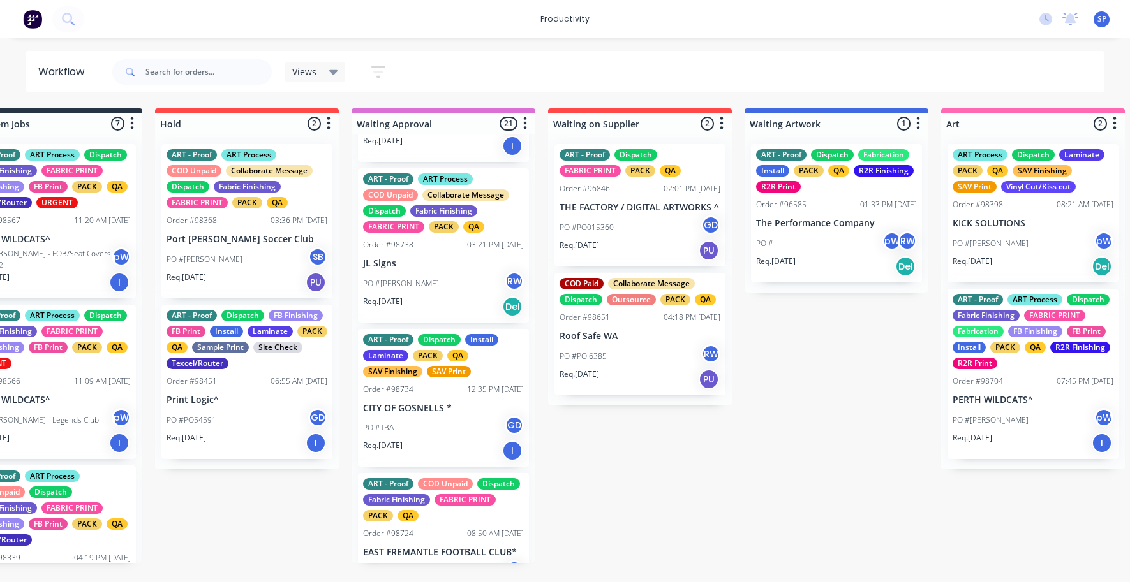
click at [401, 440] on div "PO #TBA GD" at bounding box center [443, 428] width 161 height 24
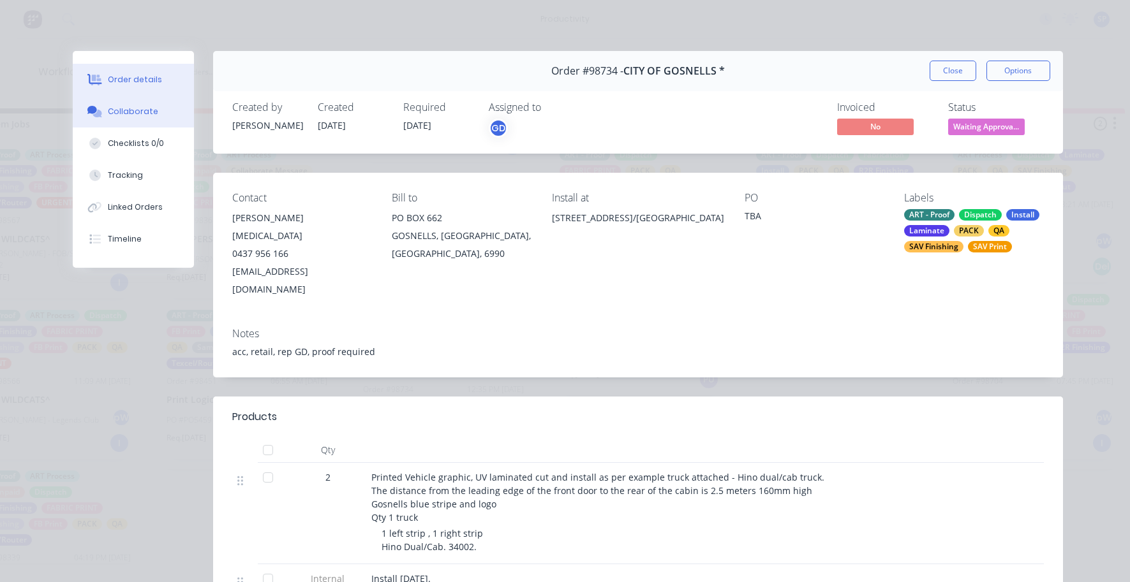
click at [122, 101] on button "Collaborate" at bounding box center [133, 112] width 121 height 32
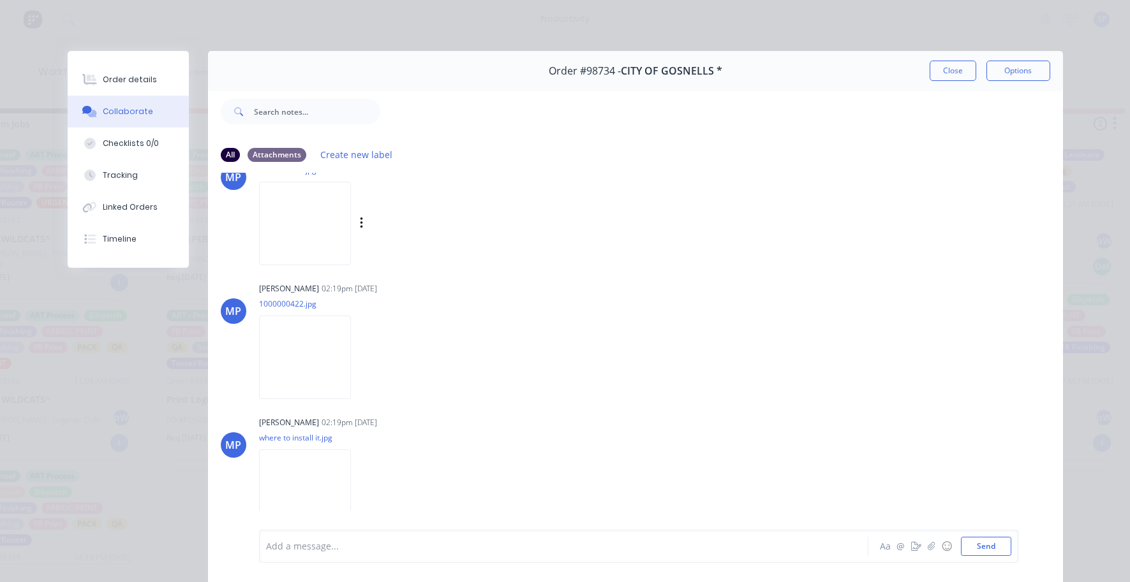
scroll to position [0, 0]
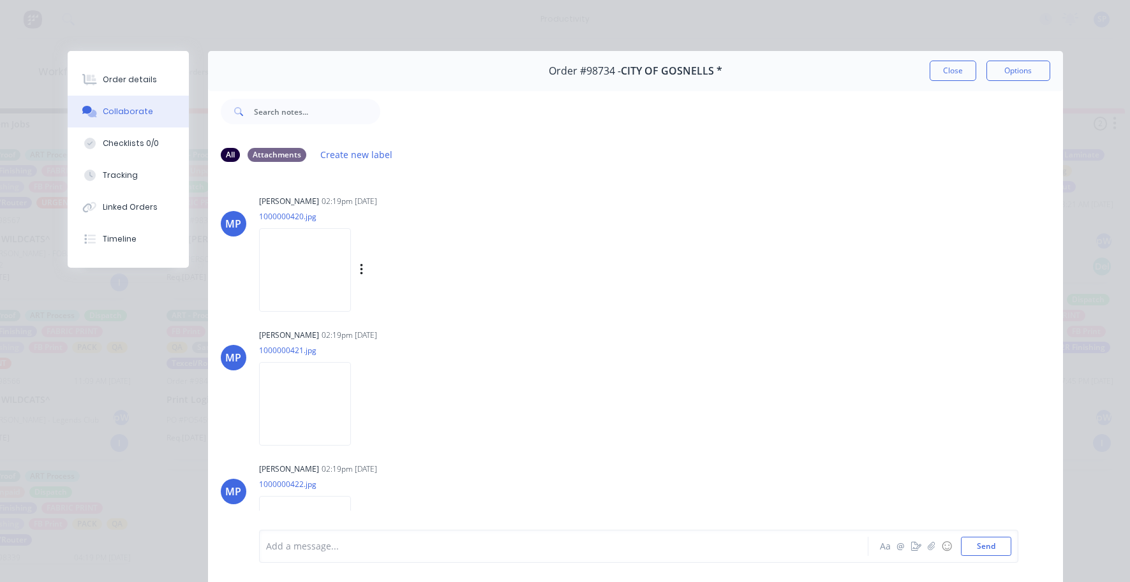
click at [316, 270] on img at bounding box center [305, 270] width 92 height 84
click at [133, 73] on button "Order details" at bounding box center [128, 80] width 121 height 32
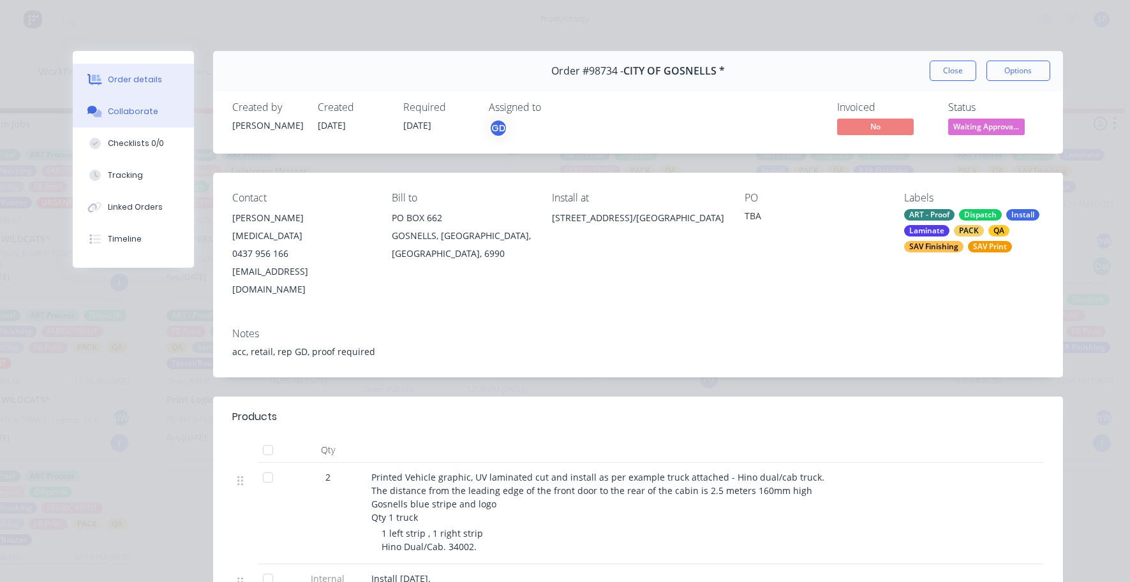
click at [131, 105] on button "Collaborate" at bounding box center [133, 112] width 121 height 32
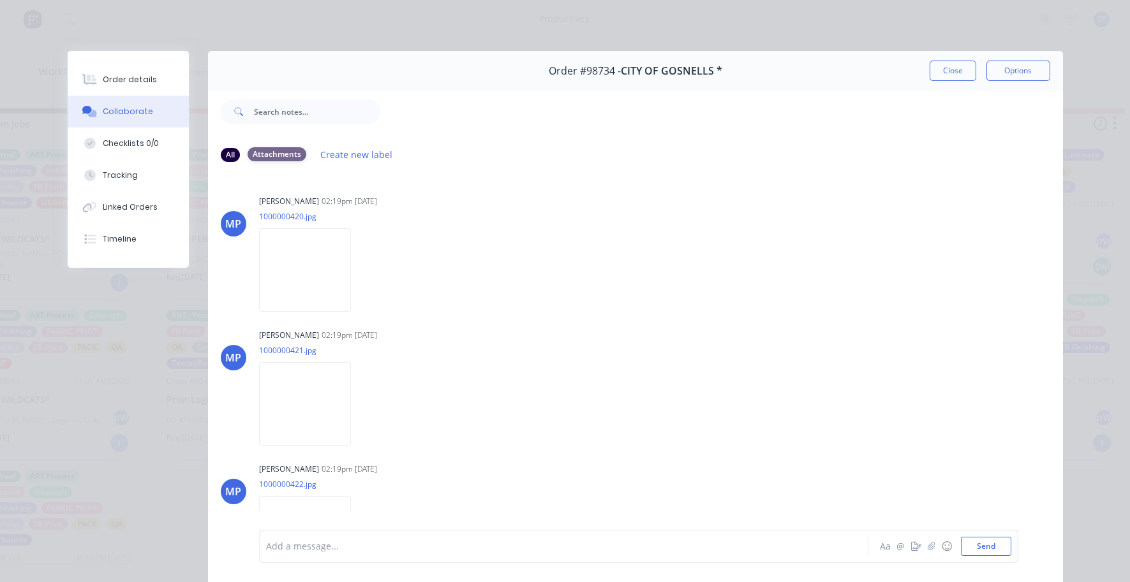
click at [286, 158] on div "Attachments" at bounding box center [277, 154] width 59 height 14
click at [270, 152] on div "Attachments" at bounding box center [277, 154] width 59 height 14
click at [944, 75] on button "Close" at bounding box center [953, 71] width 47 height 20
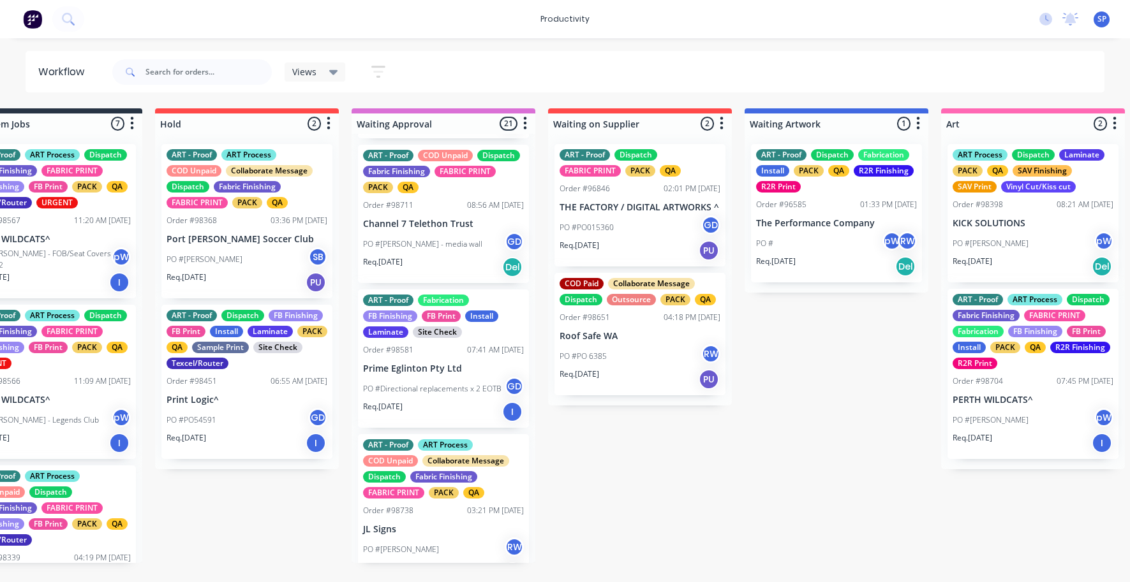
scroll to position [1194, 0]
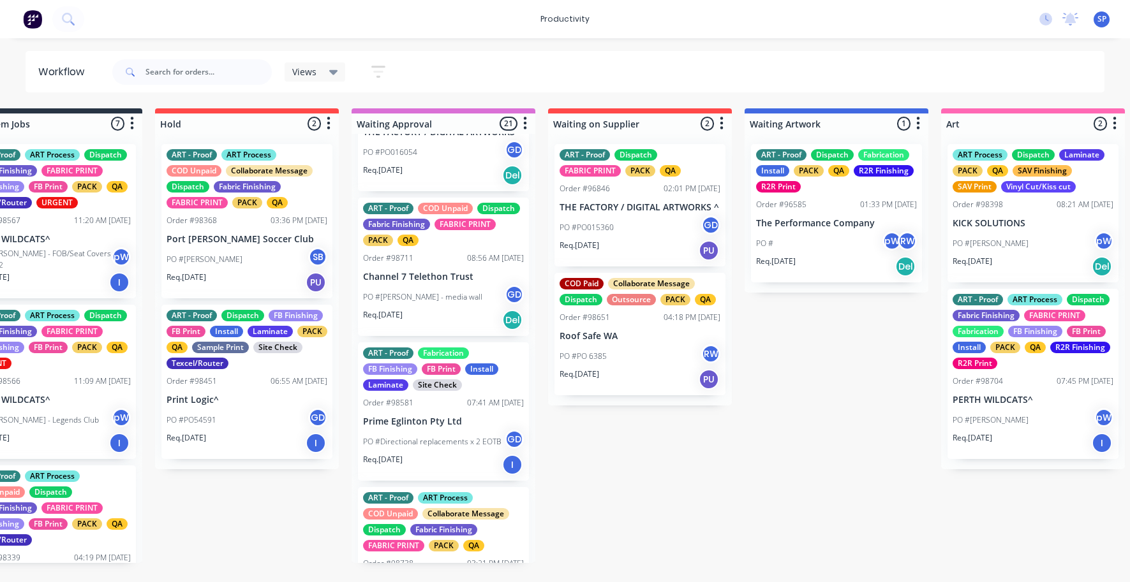
click at [443, 311] on div "ART - Proof COD Unpaid Dispatch Fabric Finishing FABRIC PRINT PACK QA Order #98…" at bounding box center [443, 267] width 171 height 138
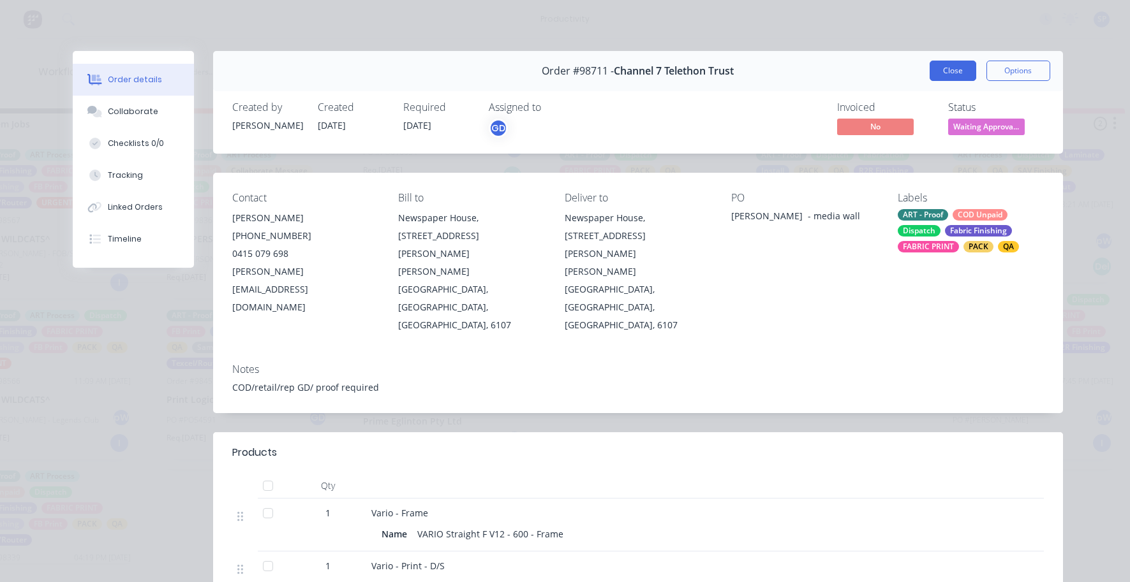
click at [952, 66] on button "Close" at bounding box center [953, 71] width 47 height 20
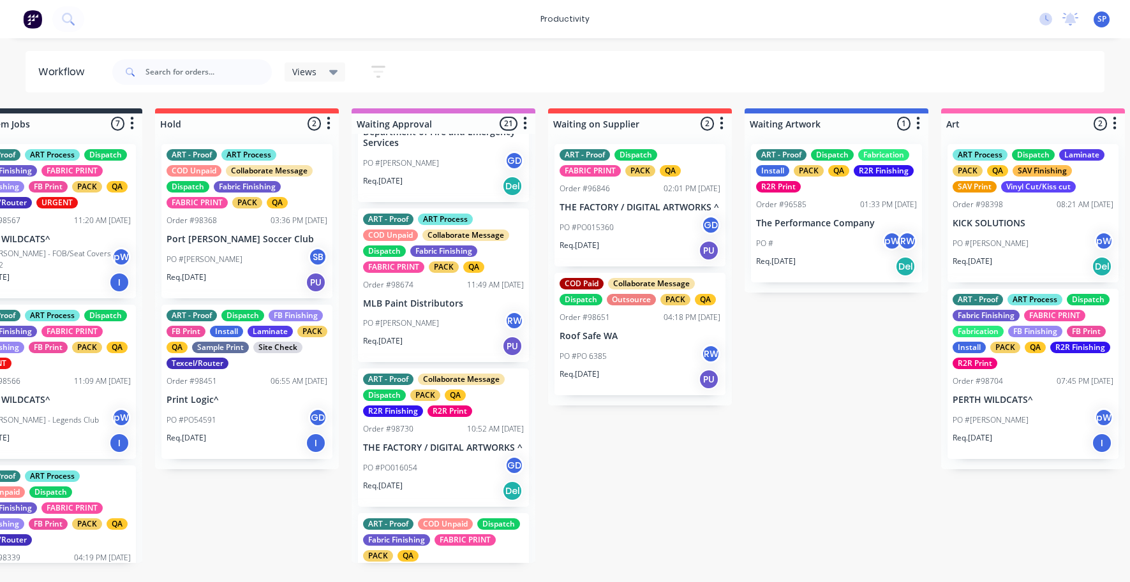
scroll to position [875, 0]
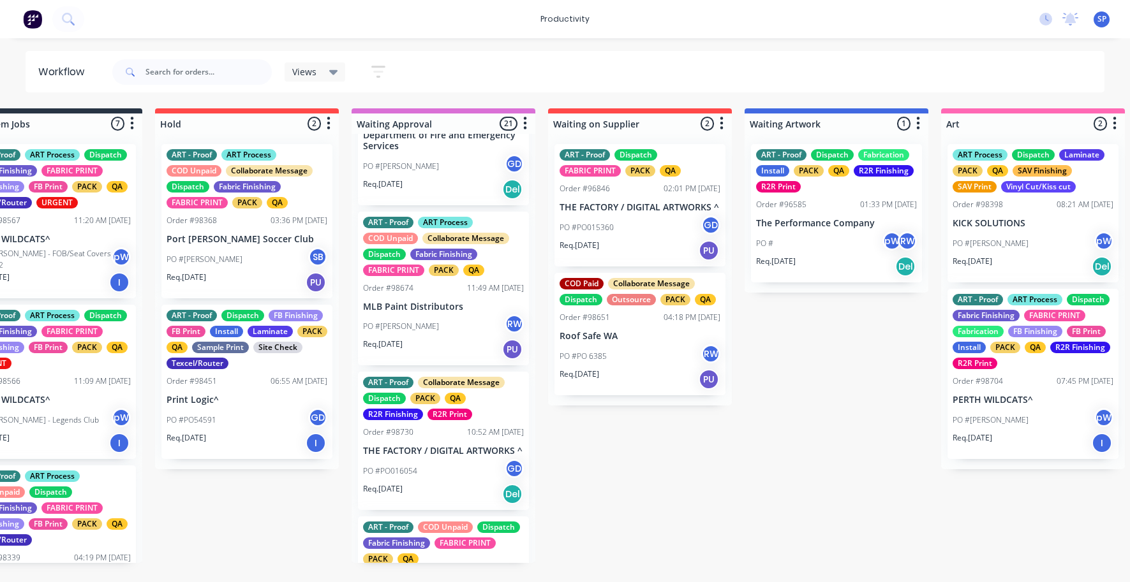
click at [454, 338] on div "PO #Liam RW" at bounding box center [443, 327] width 161 height 24
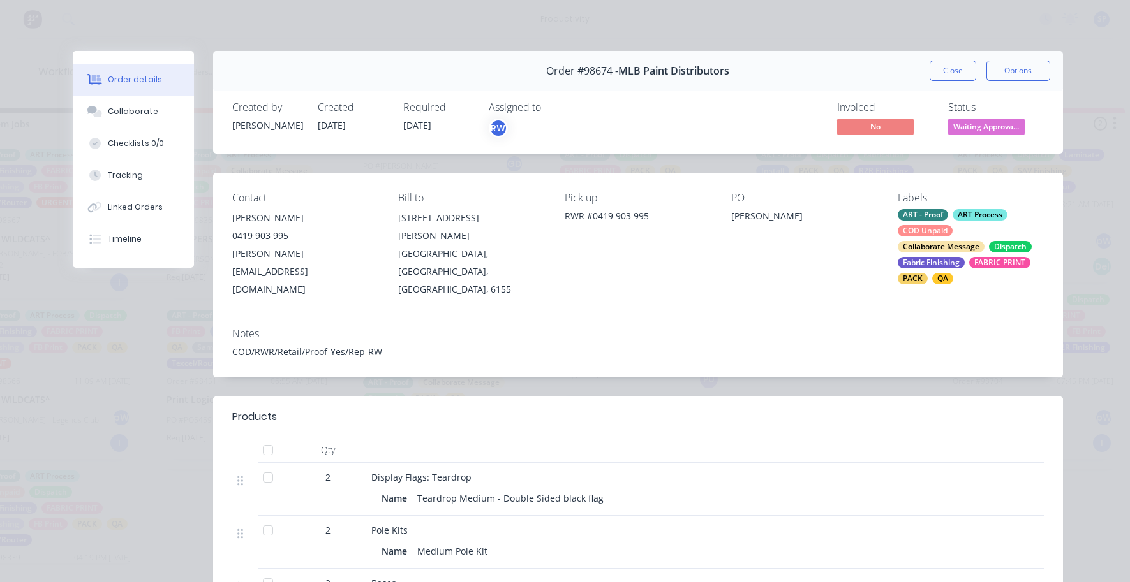
drag, startPoint x: 952, startPoint y: 66, endPoint x: 861, endPoint y: 129, distance: 111.1
click at [952, 66] on button "Close" at bounding box center [953, 71] width 47 height 20
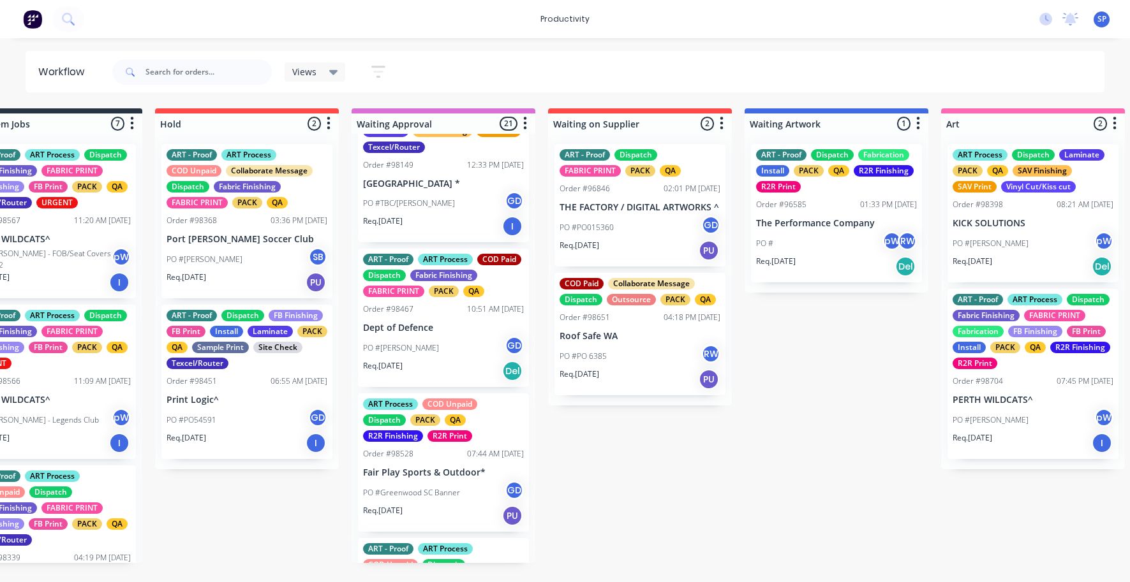
scroll to position [301, 0]
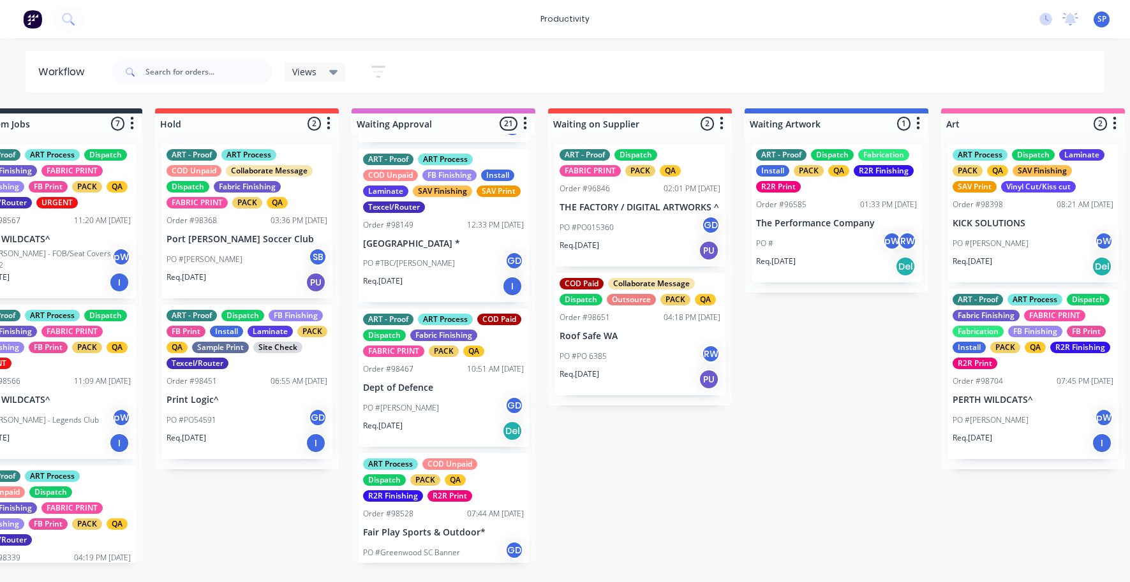
click at [422, 377] on div "ART - Proof ART Process COD Paid Dispatch Fabric Finishing FABRIC PRINT PACK QA…" at bounding box center [443, 378] width 171 height 138
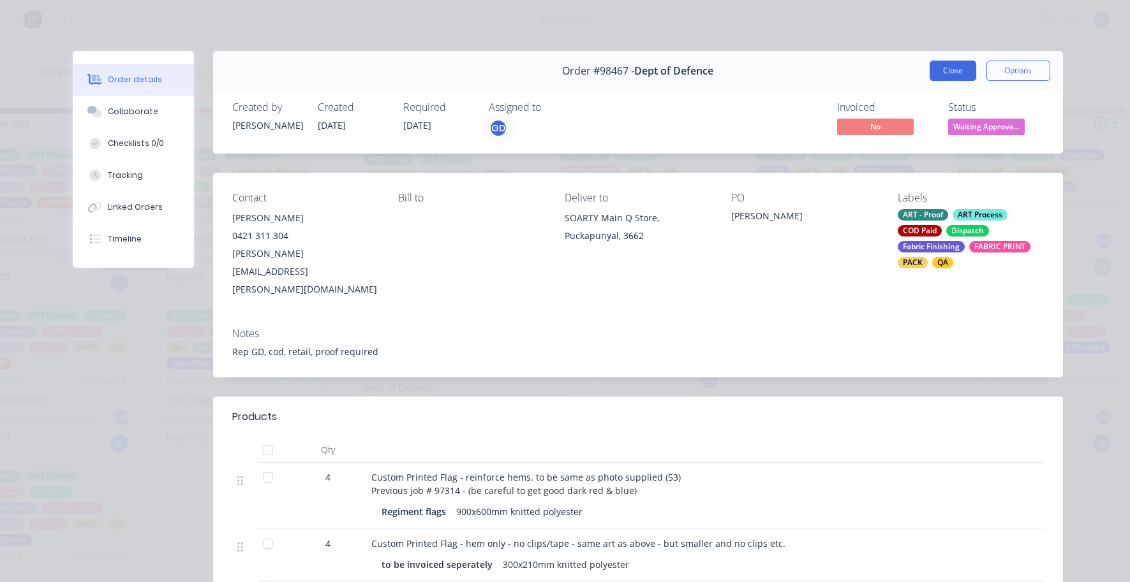
click at [951, 63] on button "Close" at bounding box center [953, 71] width 47 height 20
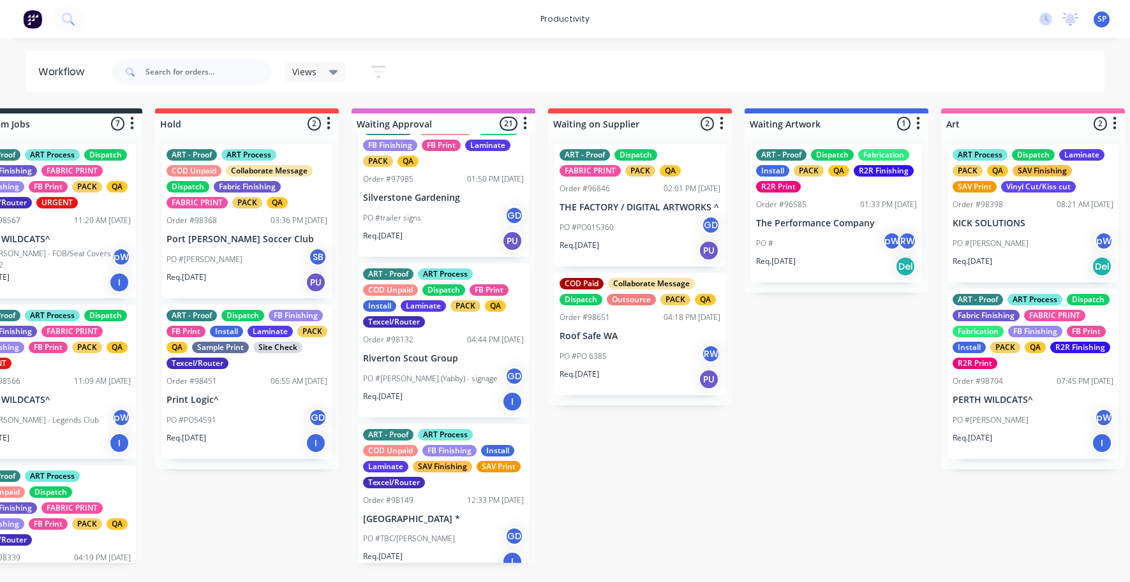
scroll to position [0, 0]
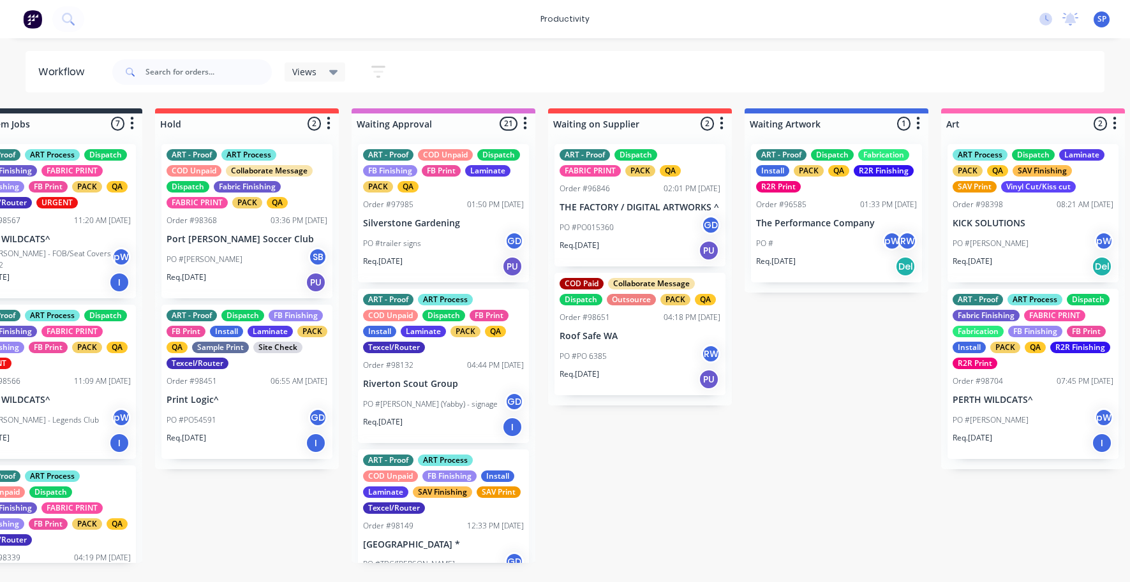
click at [438, 213] on div "ART - Proof COD Unpaid Dispatch FB Finishing FB Print Laminate PACK QA Order #9…" at bounding box center [443, 213] width 171 height 138
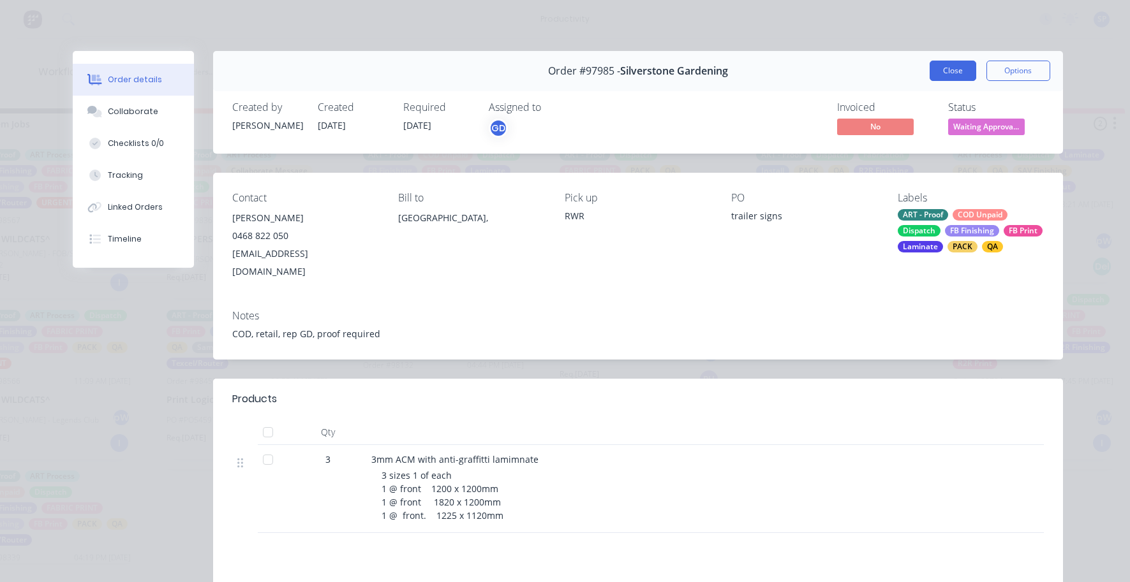
click at [951, 73] on button "Close" at bounding box center [953, 71] width 47 height 20
